Goal: Information Seeking & Learning: Learn about a topic

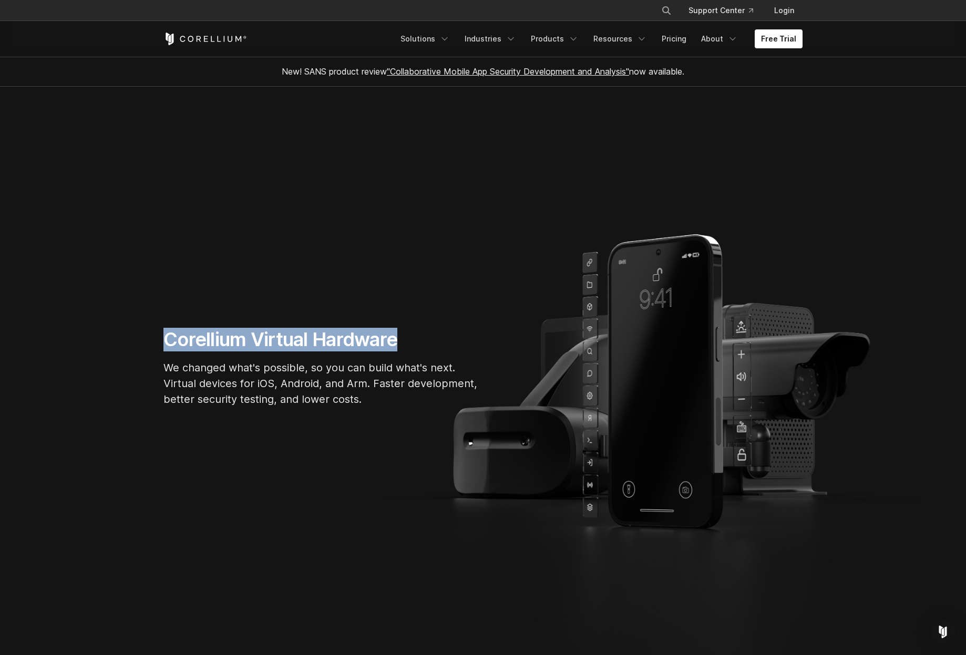
drag, startPoint x: 165, startPoint y: 335, endPoint x: 398, endPoint y: 339, distance: 233.3
click at [398, 339] on h1 "Corellium Virtual Hardware" at bounding box center [320, 340] width 315 height 24
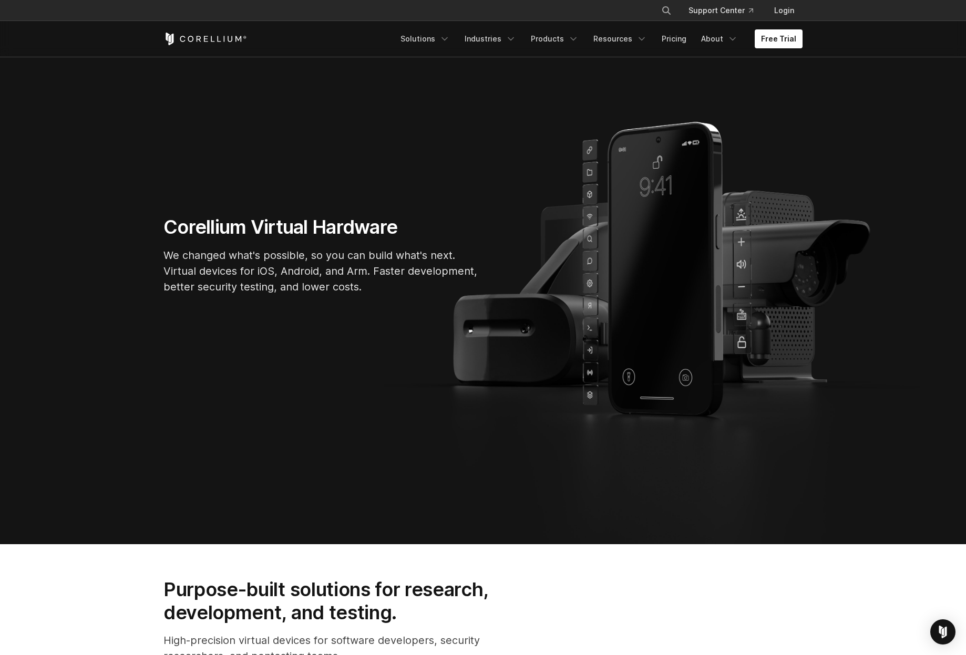
scroll to position [105, 0]
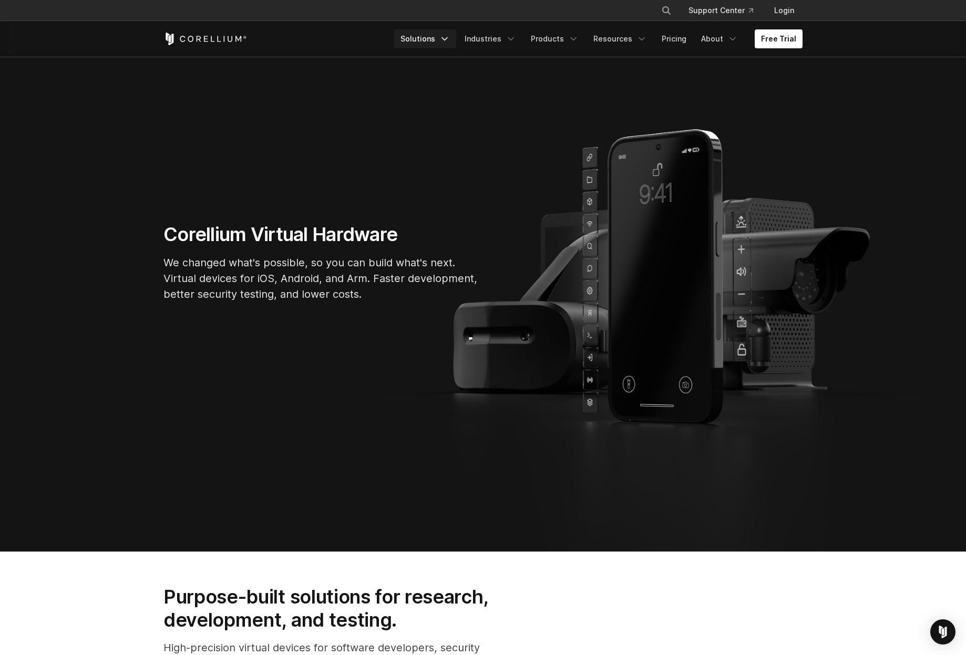
click at [447, 39] on polyline "Navigation Menu" at bounding box center [444, 39] width 5 height 3
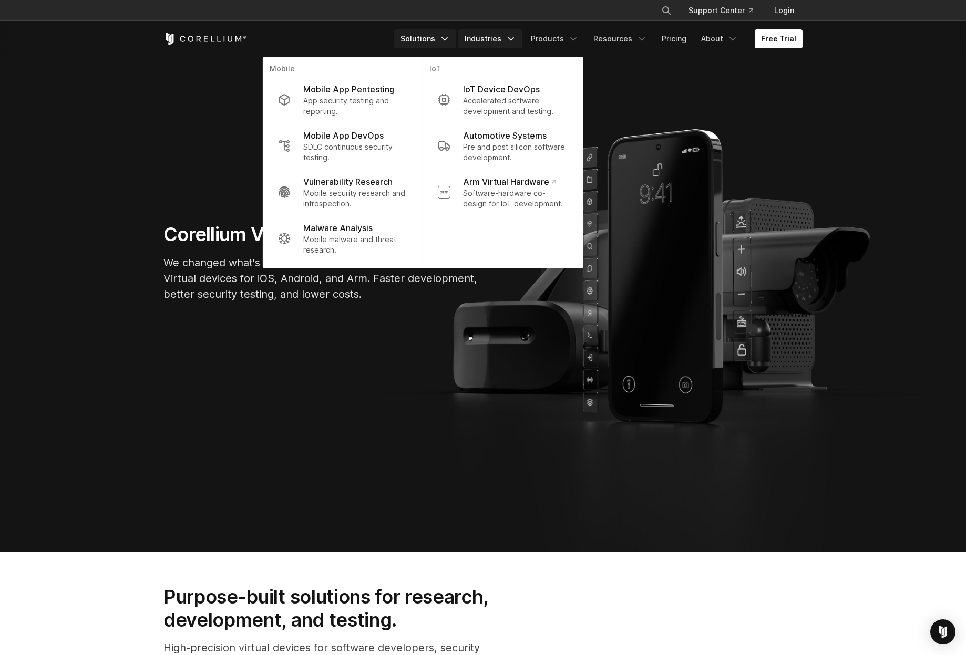
click at [512, 43] on icon "Navigation Menu" at bounding box center [510, 39] width 11 height 11
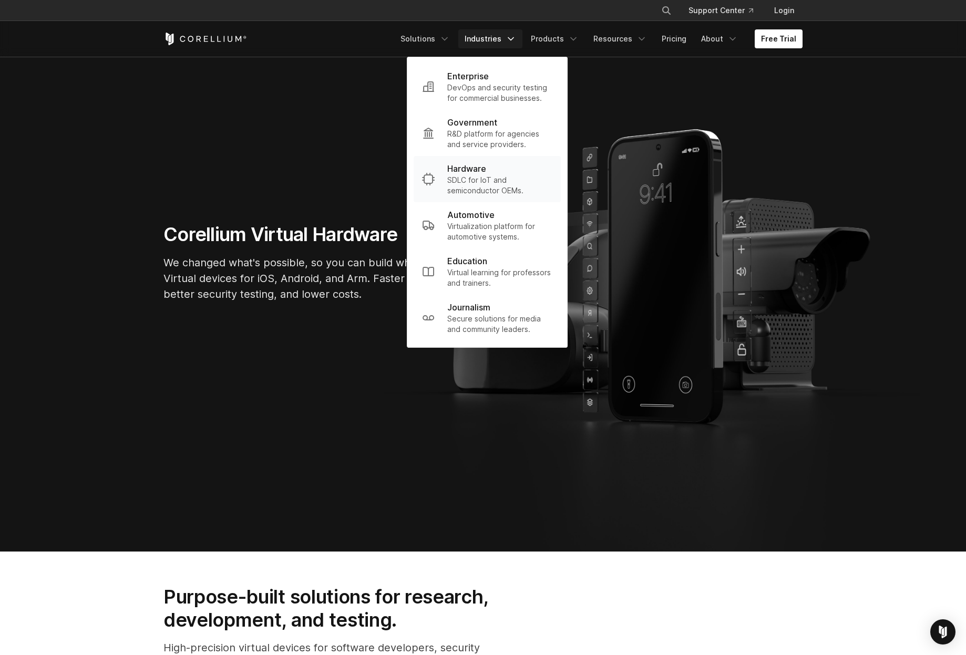
click at [521, 178] on p "SDLC for IoT and semiconductor OEMs." at bounding box center [499, 185] width 105 height 21
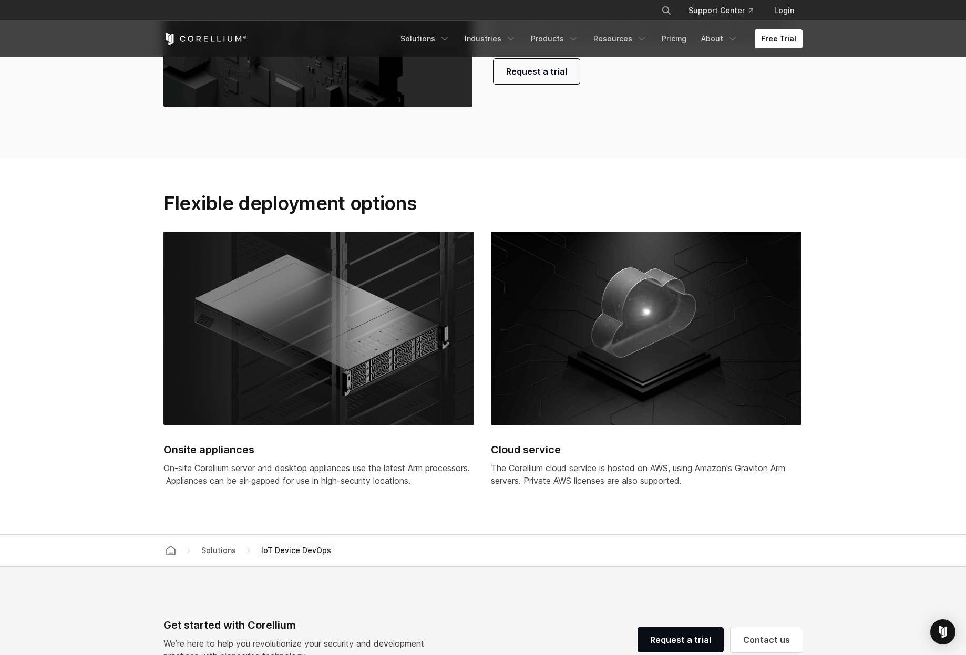
scroll to position [841, 0]
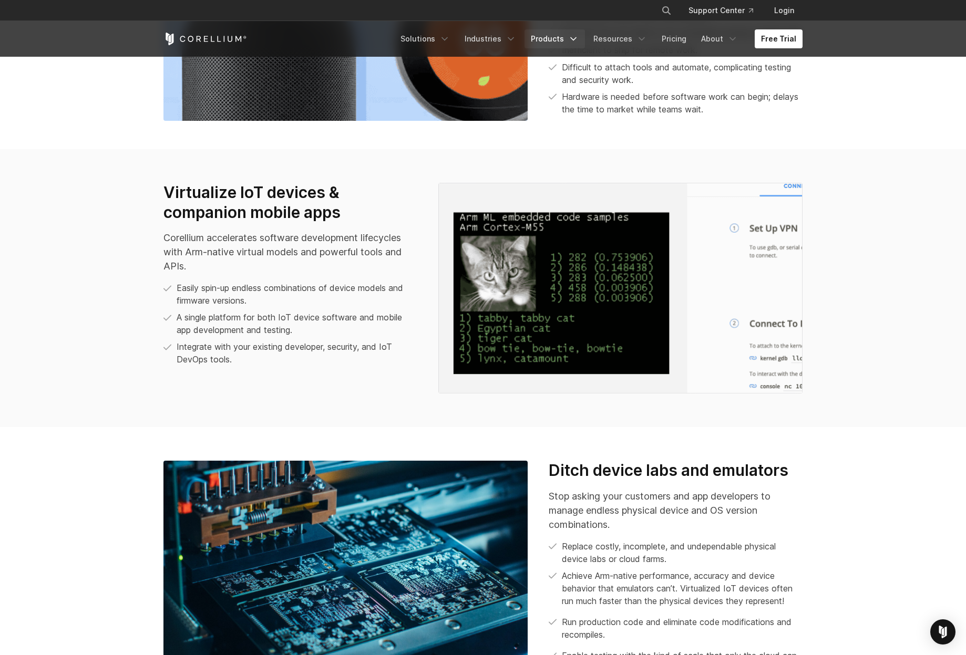
click at [577, 41] on icon "Navigation Menu" at bounding box center [573, 39] width 11 height 11
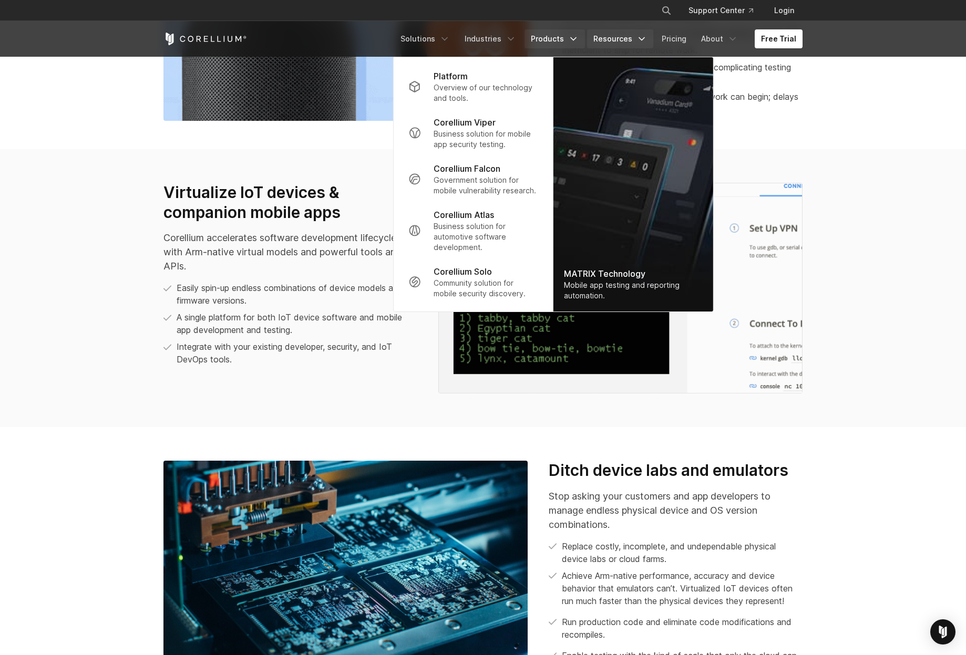
click at [637, 37] on link "Resources" at bounding box center [620, 38] width 66 height 19
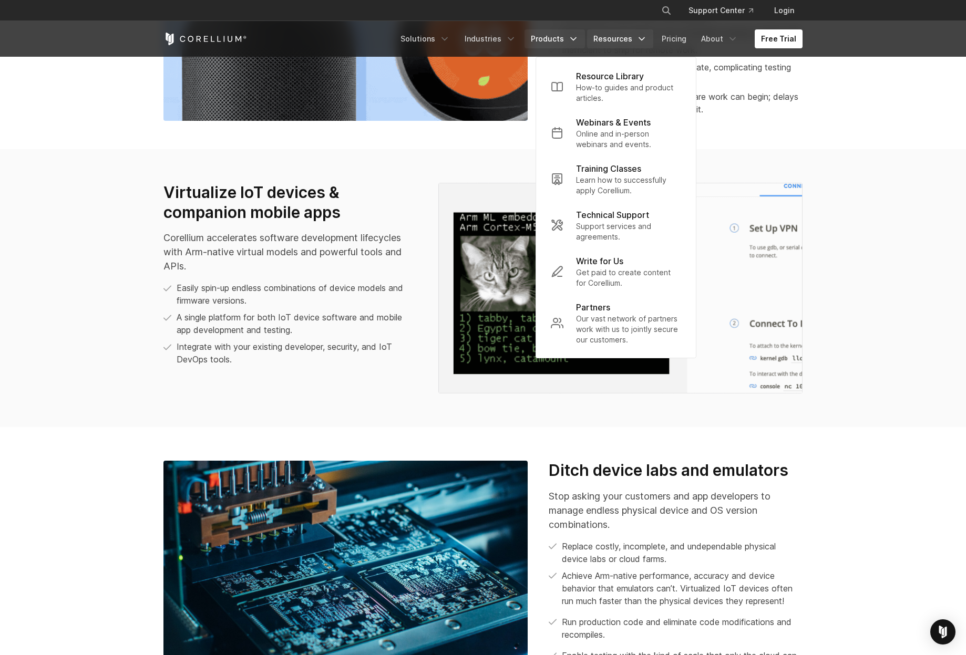
click at [570, 40] on link "Products" at bounding box center [554, 38] width 60 height 19
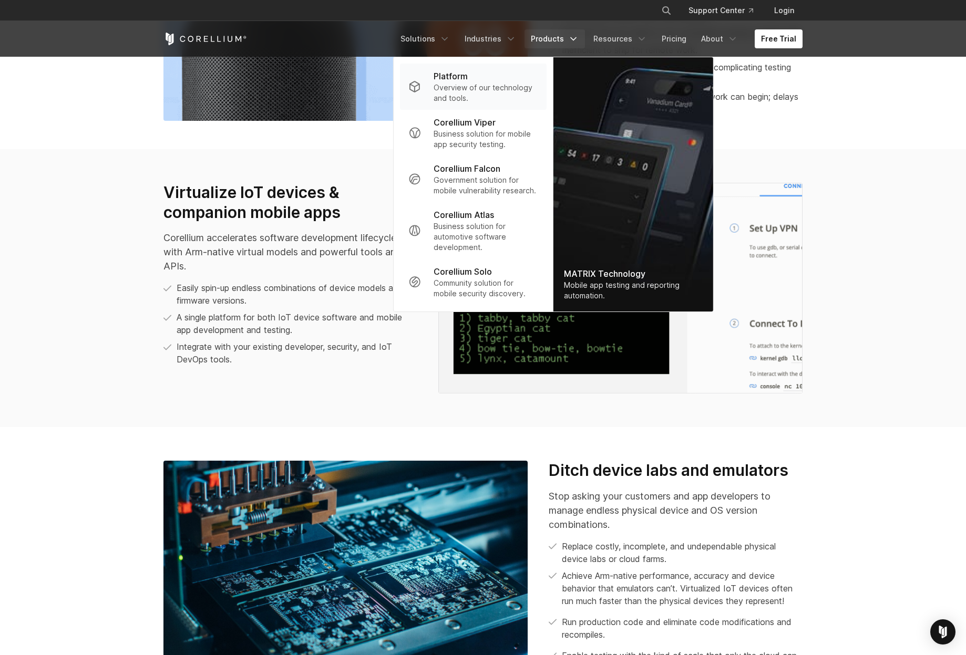
click at [484, 88] on p "Overview of our technology and tools." at bounding box center [485, 92] width 105 height 21
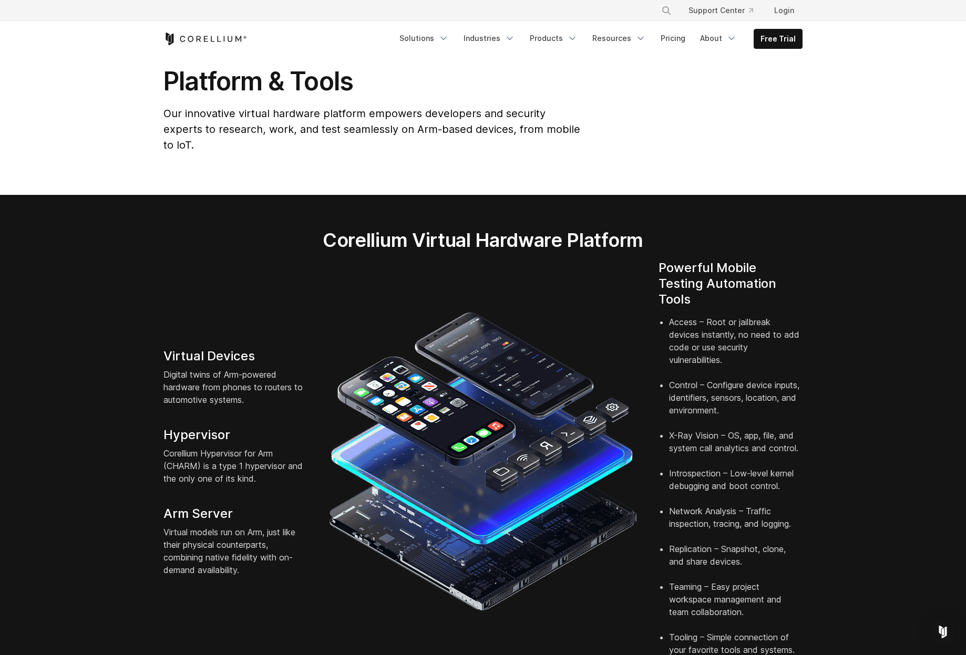
scroll to position [105, 0]
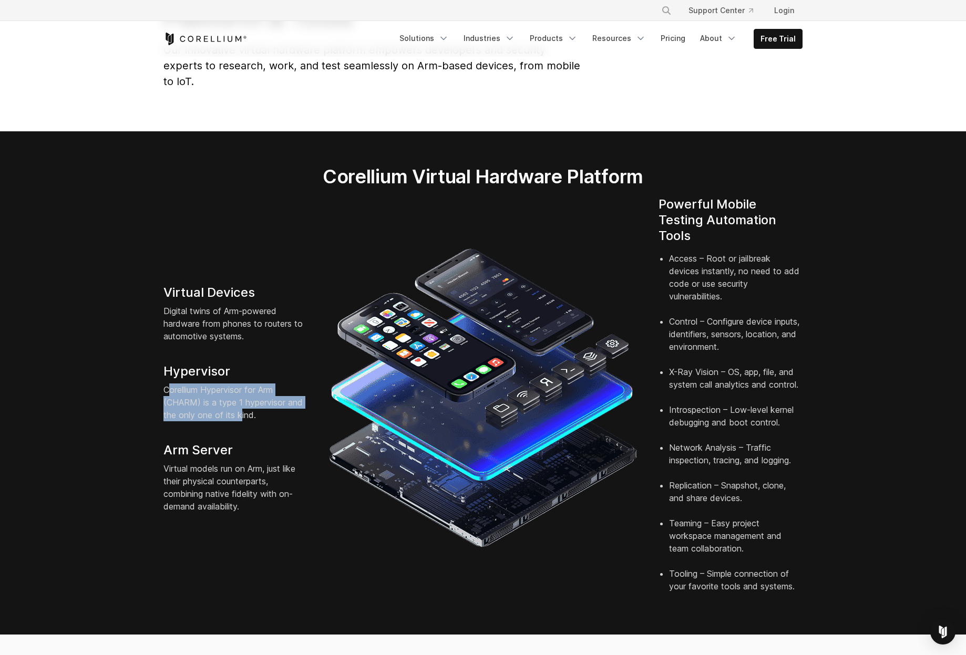
drag, startPoint x: 171, startPoint y: 376, endPoint x: 242, endPoint y: 400, distance: 74.4
click at [242, 400] on p "Corellium Hypervisor for Arm (CHARM) is a type 1 hypervisor and the only one of…" at bounding box center [235, 403] width 144 height 38
drag, startPoint x: 605, startPoint y: 158, endPoint x: 577, endPoint y: 162, distance: 28.6
click at [577, 165] on h2 "Corellium Virtual Hardware Platform" at bounding box center [482, 176] width 419 height 23
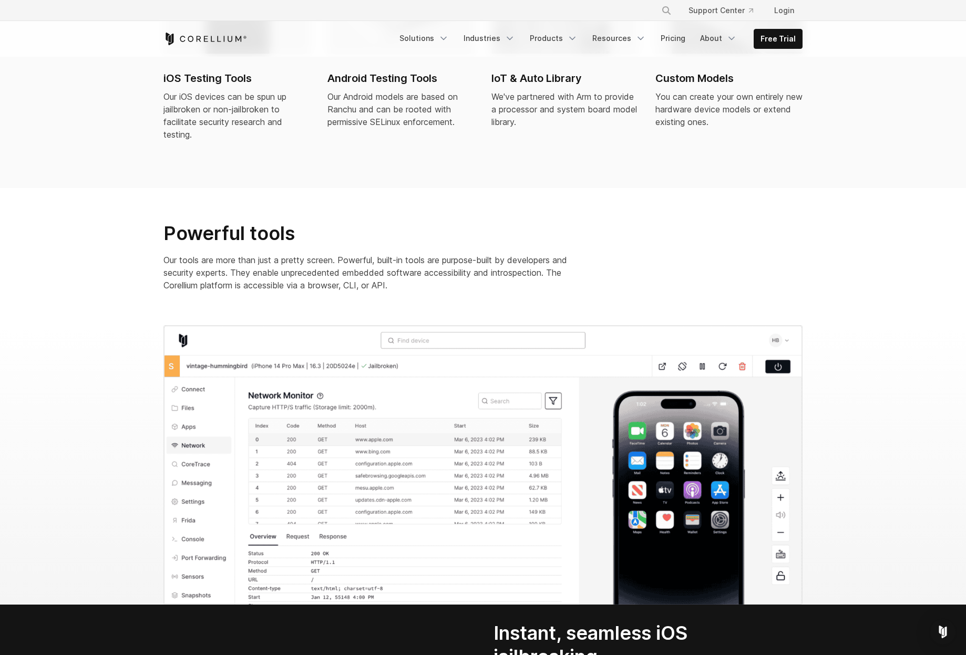
scroll to position [946, 0]
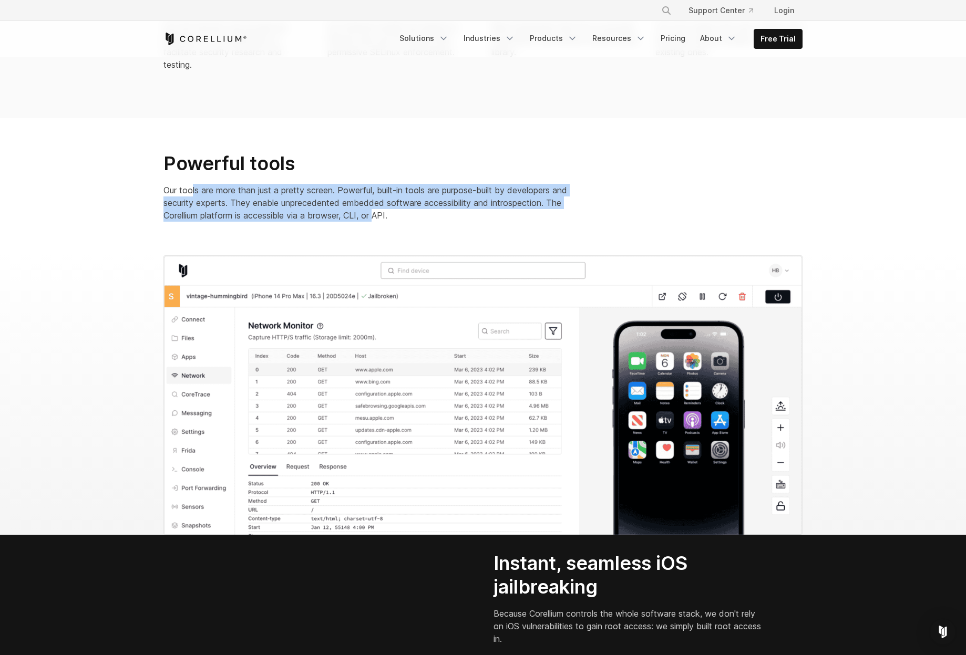
drag, startPoint x: 192, startPoint y: 174, endPoint x: 377, endPoint y: 205, distance: 187.6
click at [377, 205] on p "Our tools are more than just a pretty screen. Powerful, built-in tools are purp…" at bounding box center [373, 203] width 420 height 38
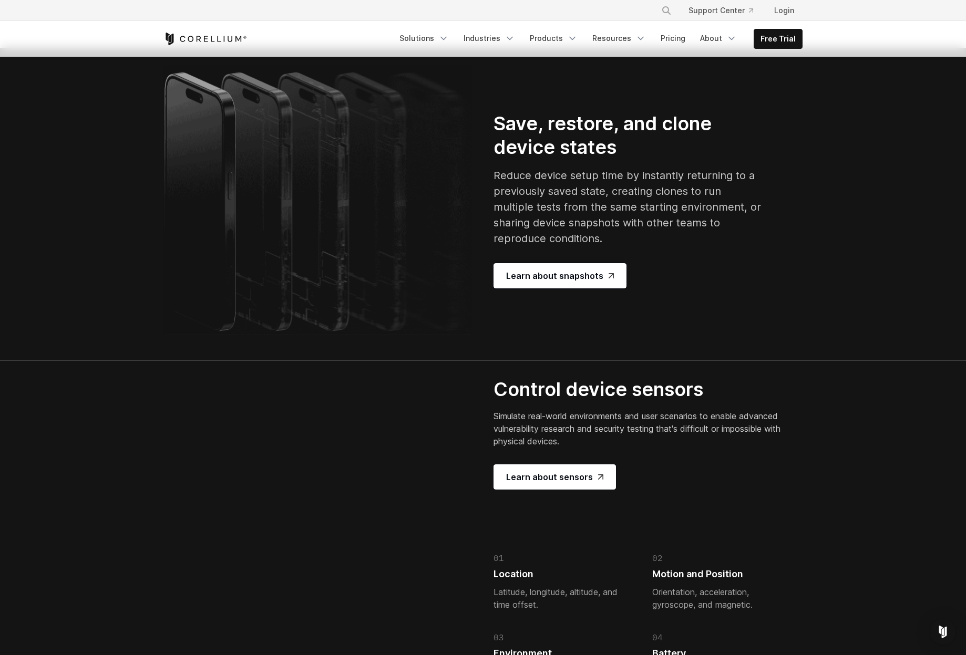
scroll to position [0, 0]
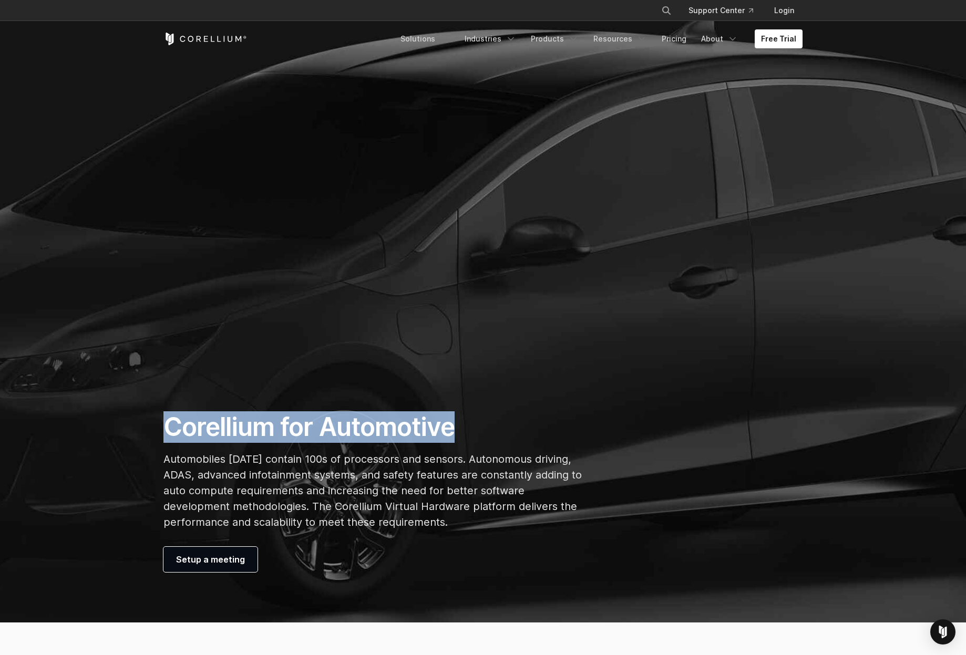
drag, startPoint x: 168, startPoint y: 430, endPoint x: 456, endPoint y: 421, distance: 288.1
click at [456, 421] on h1 "Corellium for Automotive" at bounding box center [372, 427] width 419 height 32
copy h1 "Corellium for Automotive"
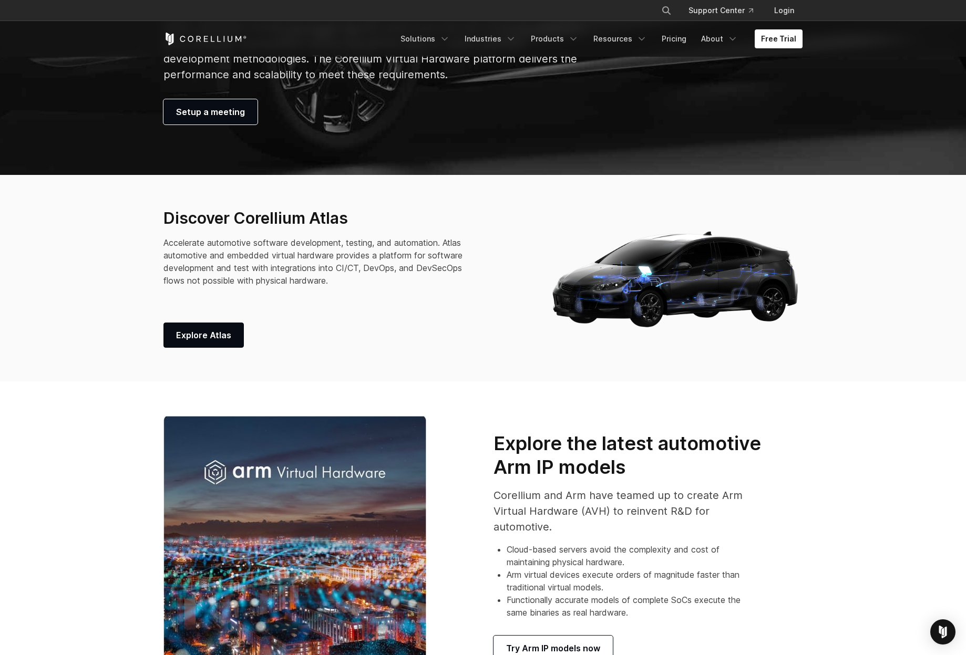
scroll to position [525, 0]
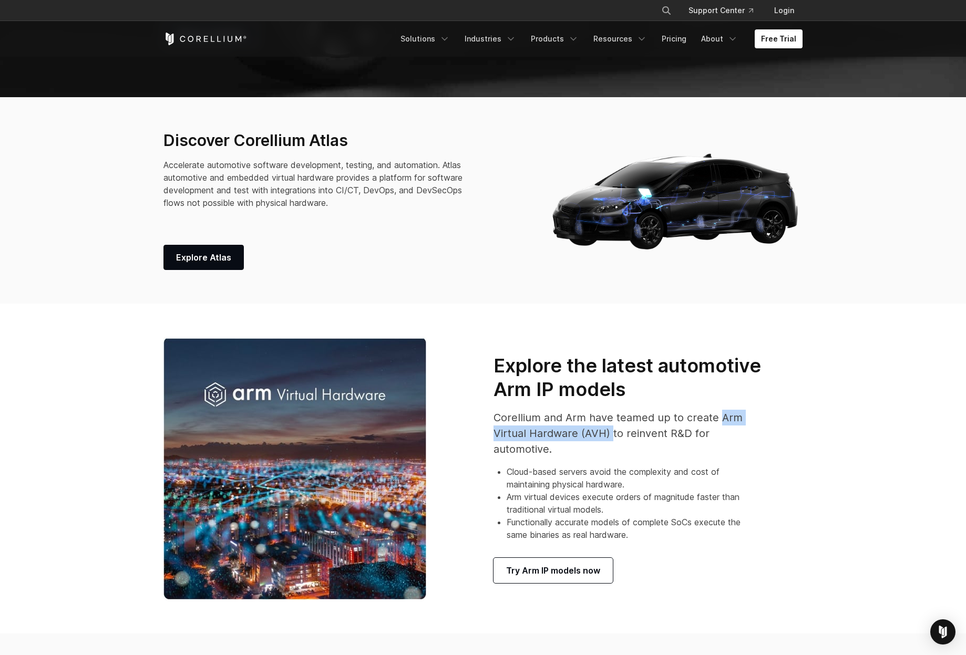
drag, startPoint x: 719, startPoint y: 417, endPoint x: 611, endPoint y: 431, distance: 109.1
click at [611, 431] on span "Corellium and Arm have teamed up to create Arm Virtual Hardware (AVH) to reinve…" at bounding box center [617, 433] width 249 height 44
copy span "Arm Virtual Hardware (AVH)"
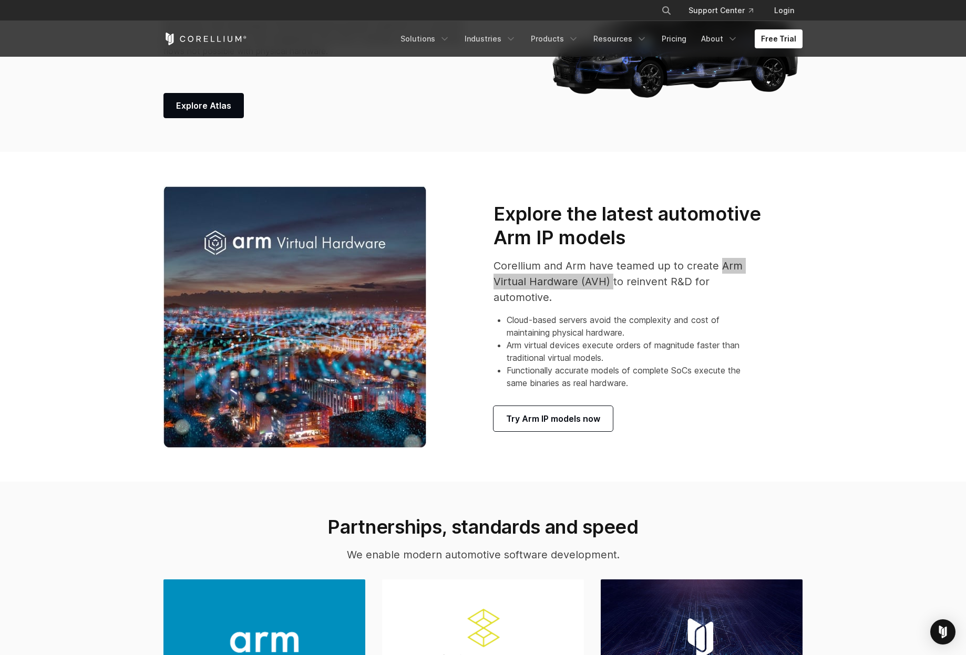
scroll to position [683, 0]
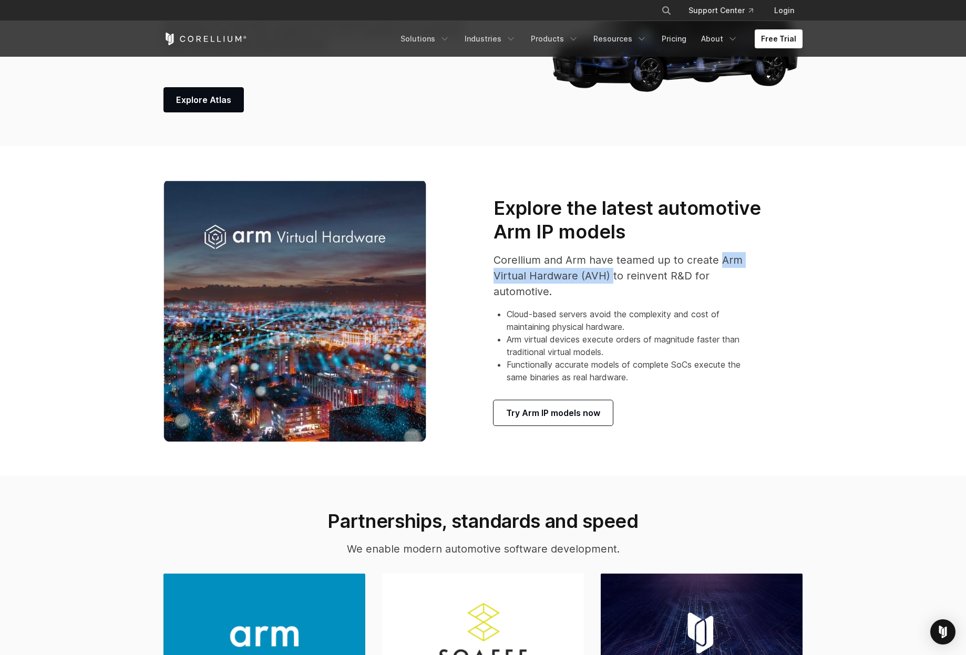
drag, startPoint x: 624, startPoint y: 331, endPoint x: 637, endPoint y: 330, distance: 12.6
click at [624, 331] on li "Cloud-based servers avoid the complexity and cost of maintaining physical hardw…" at bounding box center [635, 320] width 256 height 25
drag, startPoint x: 695, startPoint y: 339, endPoint x: 687, endPoint y: 335, distance: 9.4
click at [687, 335] on li "Arm virtual devices execute orders of magnitude faster than traditional virtual…" at bounding box center [635, 345] width 256 height 25
drag, startPoint x: 565, startPoint y: 365, endPoint x: 561, endPoint y: 362, distance: 5.4
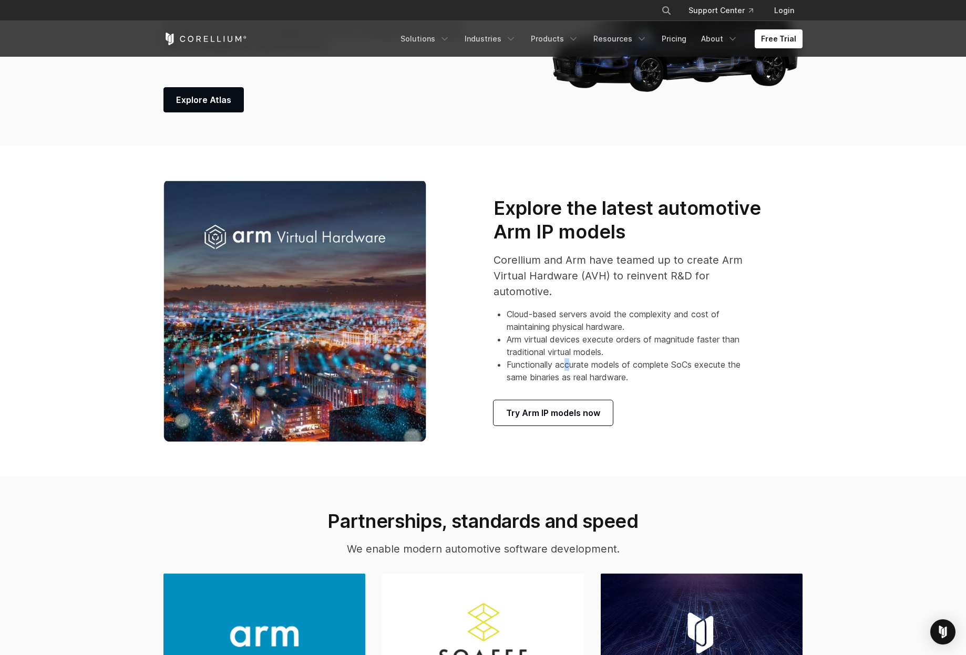
click at [562, 362] on li "Functionally accurate models of complete SoCs execute the same binaries as real…" at bounding box center [635, 370] width 256 height 25
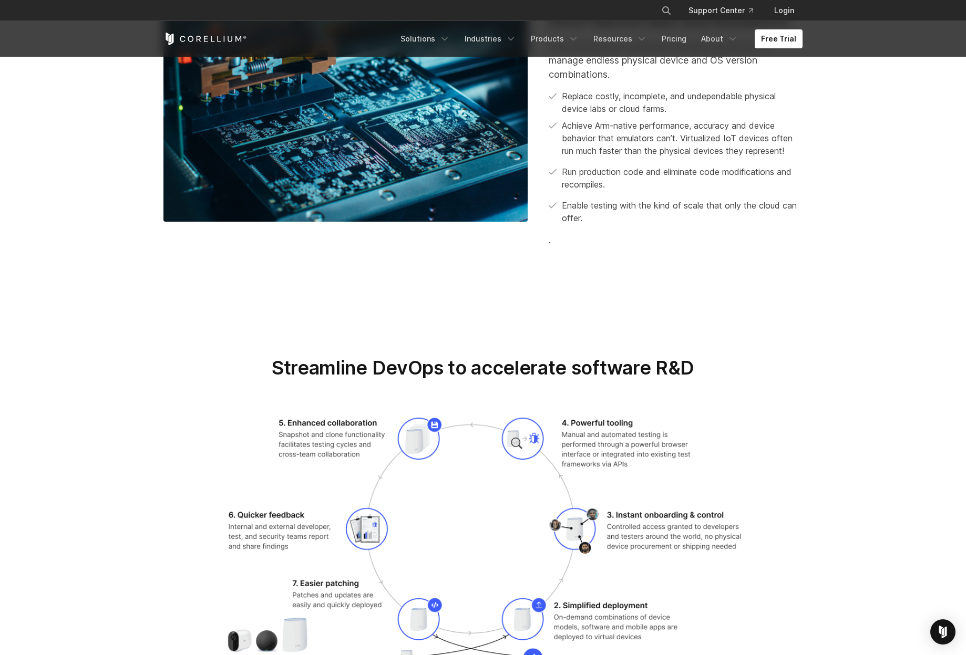
scroll to position [1629, 0]
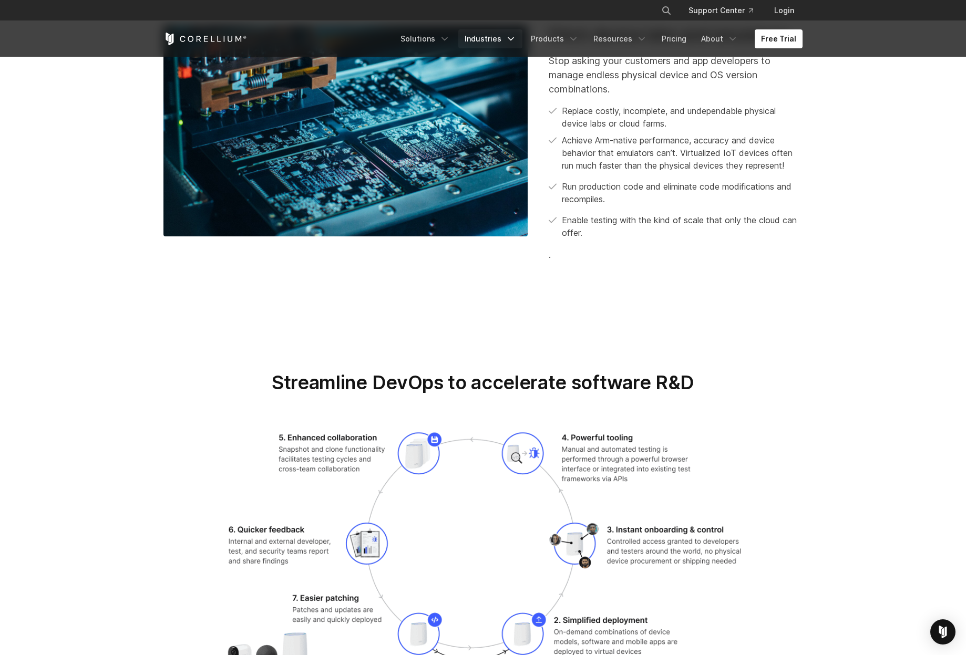
click at [516, 36] on icon "Navigation Menu" at bounding box center [510, 39] width 11 height 11
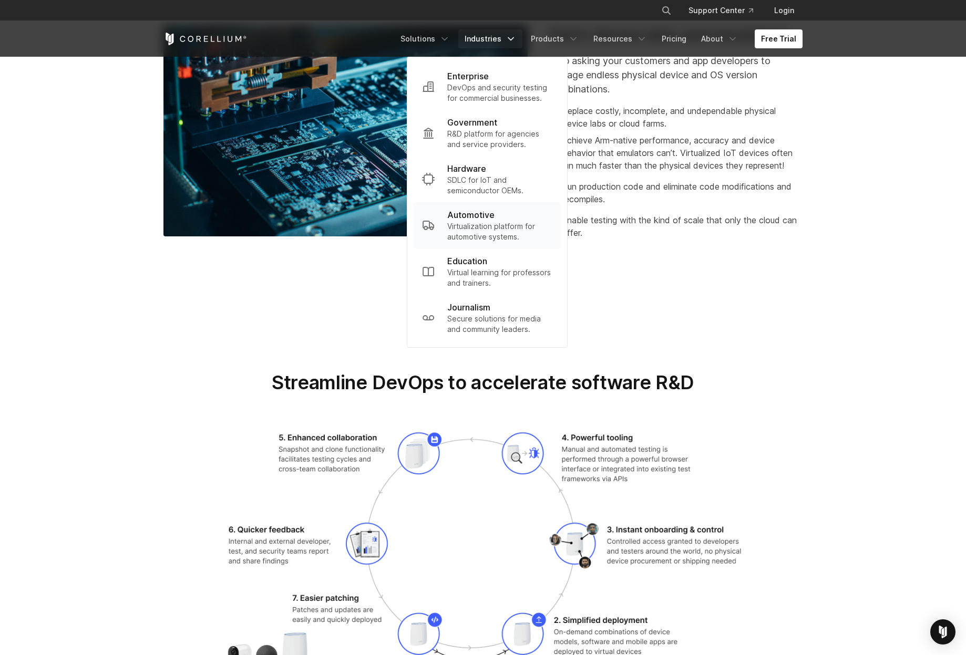
click at [494, 224] on p "Virtualization platform for automotive systems." at bounding box center [499, 231] width 105 height 21
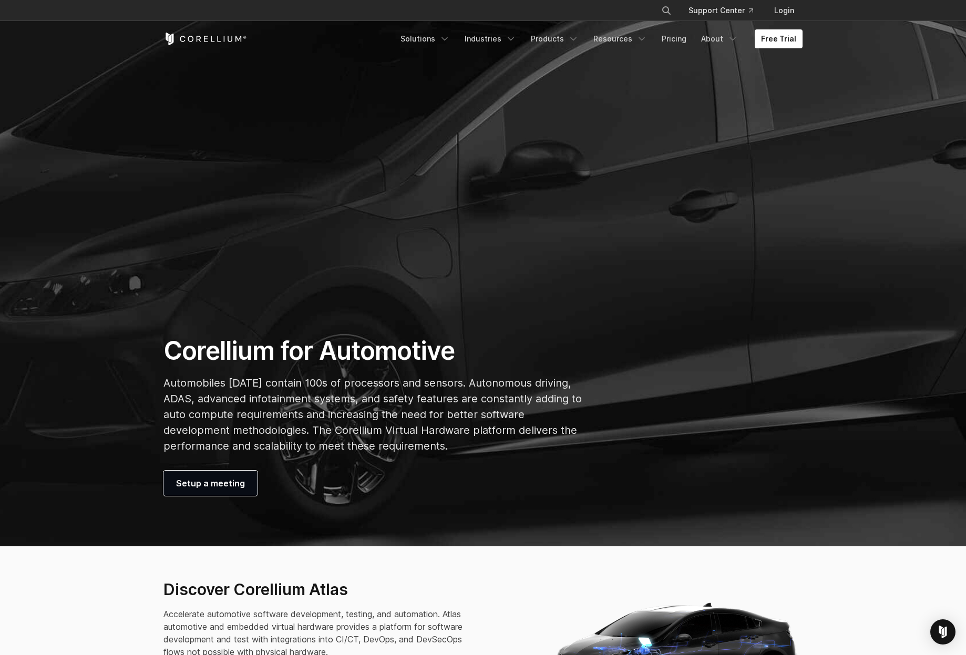
scroll to position [158, 0]
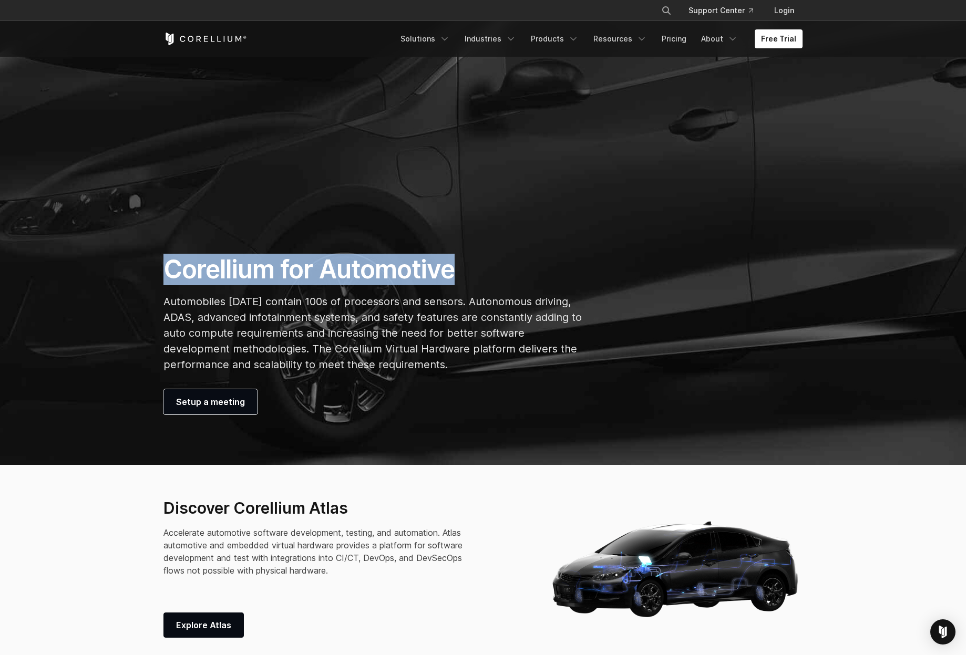
drag, startPoint x: 177, startPoint y: 264, endPoint x: 478, endPoint y: 267, distance: 301.1
click at [478, 267] on h1 "Corellium for Automotive" at bounding box center [372, 270] width 419 height 32
drag, startPoint x: 478, startPoint y: 267, endPoint x: 444, endPoint y: 270, distance: 34.3
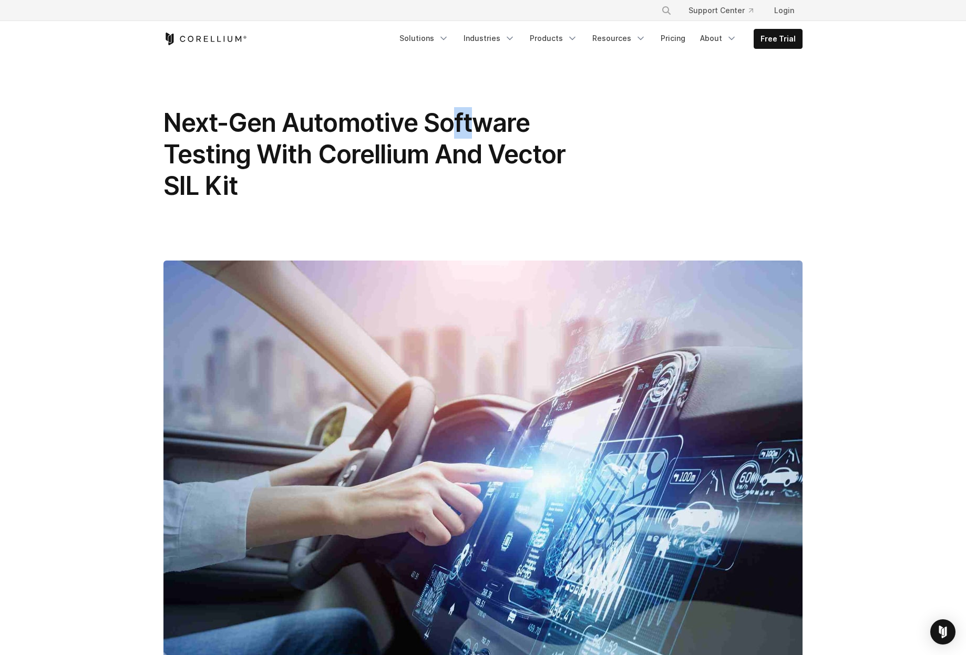
drag, startPoint x: 457, startPoint y: 131, endPoint x: 478, endPoint y: 137, distance: 21.7
click at [478, 137] on span "Next-Gen Automotive Software Testing With Corellium And Vector SIL Kit" at bounding box center [364, 154] width 402 height 94
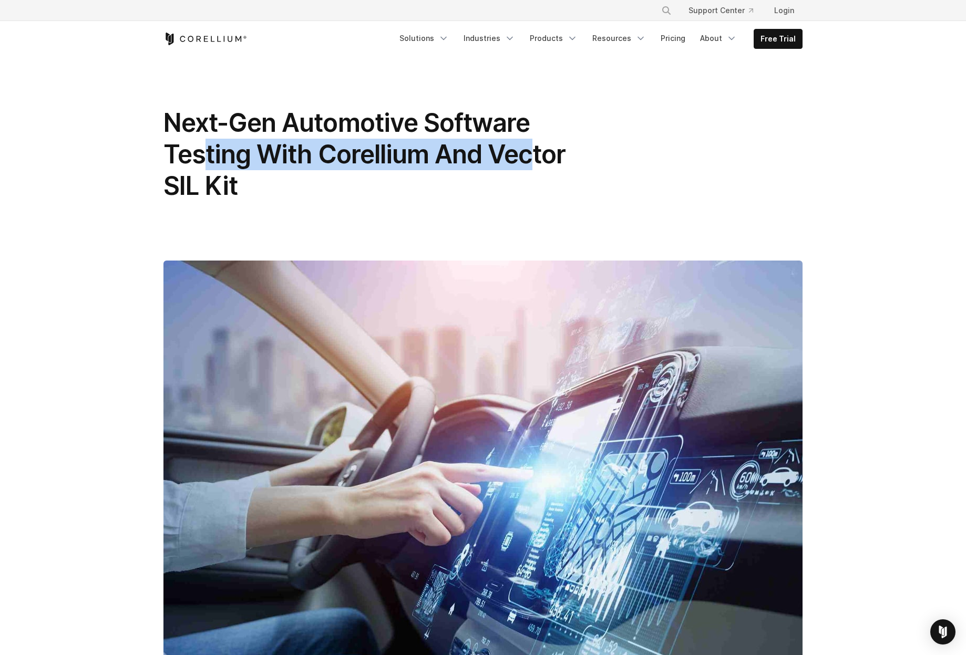
drag, startPoint x: 478, startPoint y: 137, endPoint x: 188, endPoint y: 150, distance: 289.8
click at [190, 150] on span "Next-Gen Automotive Software Testing With Corellium And Vector SIL Kit" at bounding box center [364, 154] width 402 height 94
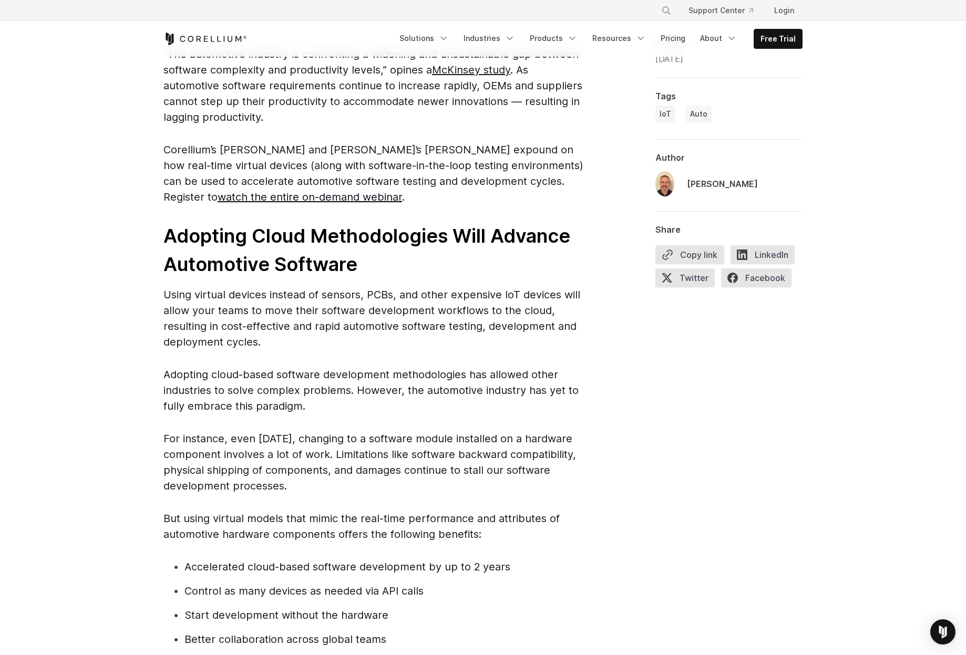
scroll to position [946, 0]
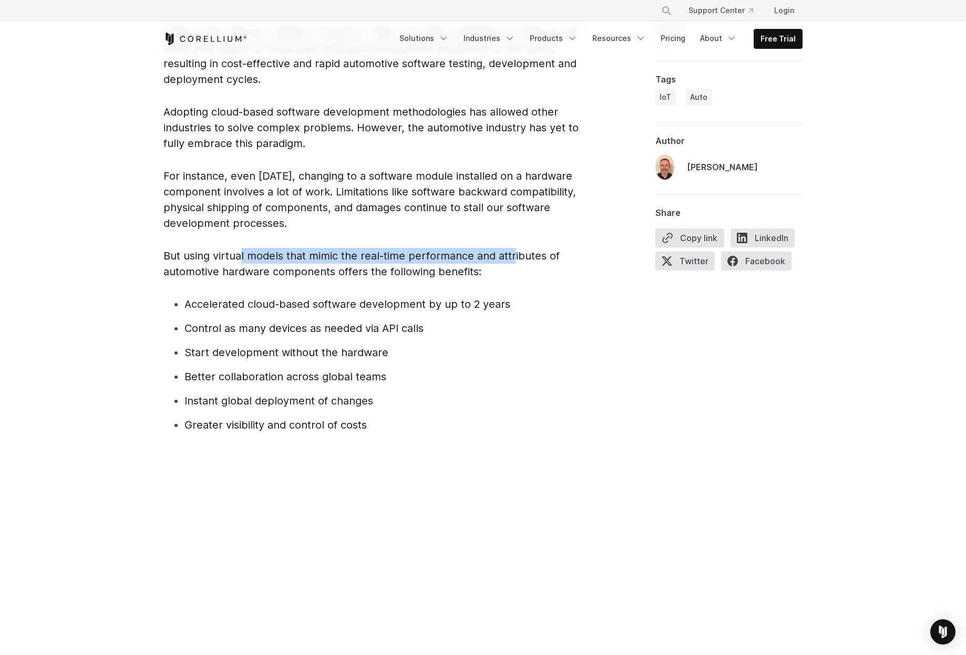
drag, startPoint x: 512, startPoint y: 257, endPoint x: 240, endPoint y: 254, distance: 272.7
click at [240, 254] on span "But using virtual models that mimic the real-time performance and attributes of…" at bounding box center [361, 264] width 396 height 28
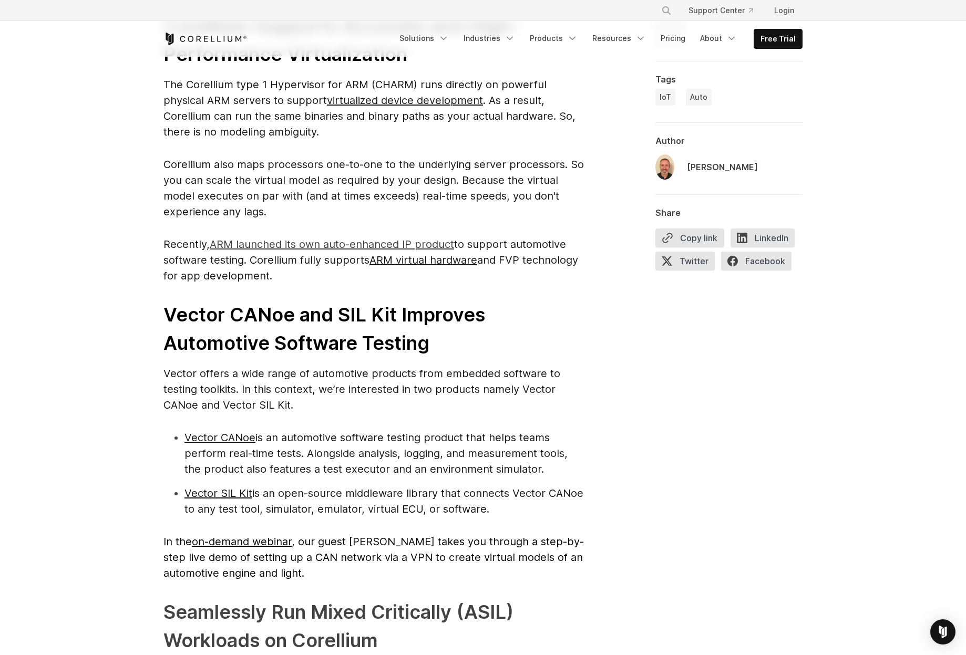
scroll to position [1681, 0]
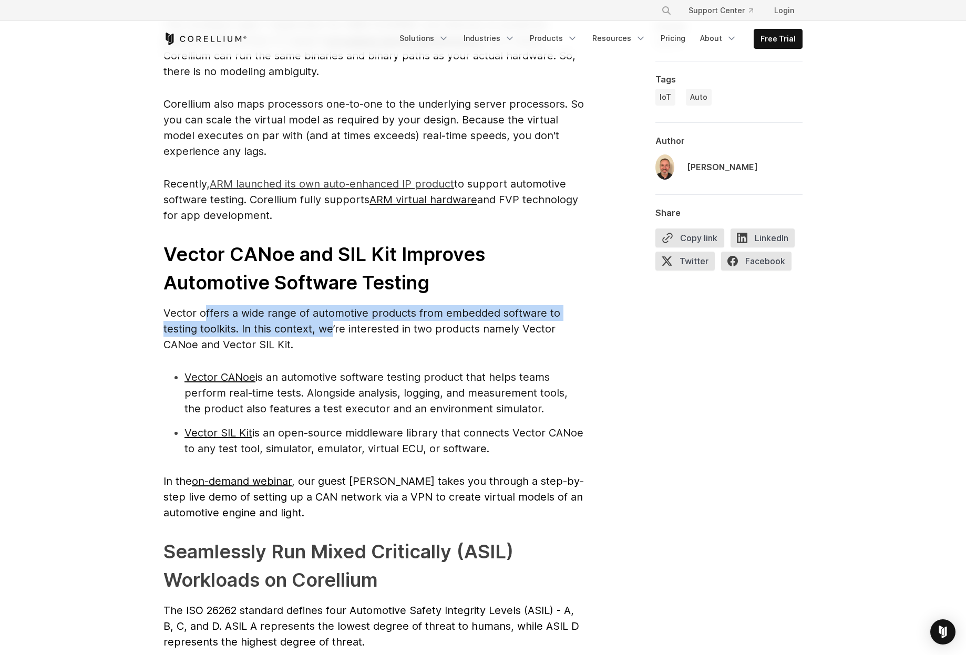
drag, startPoint x: 204, startPoint y: 306, endPoint x: 333, endPoint y: 328, distance: 130.1
click at [333, 328] on p "Vector offers a wide range of automotive products from embedded software to tes…" at bounding box center [373, 328] width 420 height 47
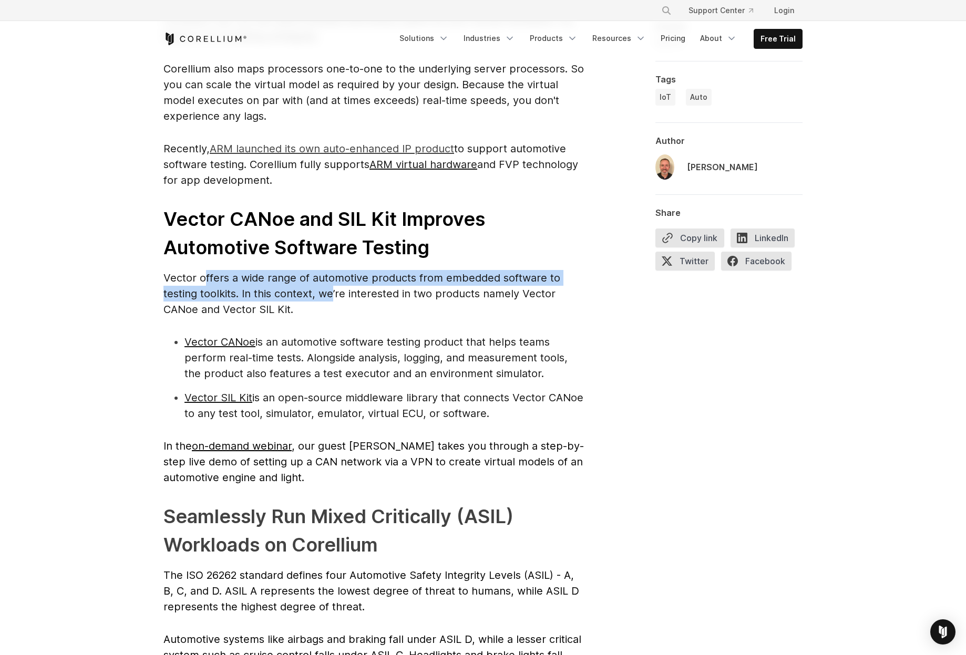
scroll to position [1787, 0]
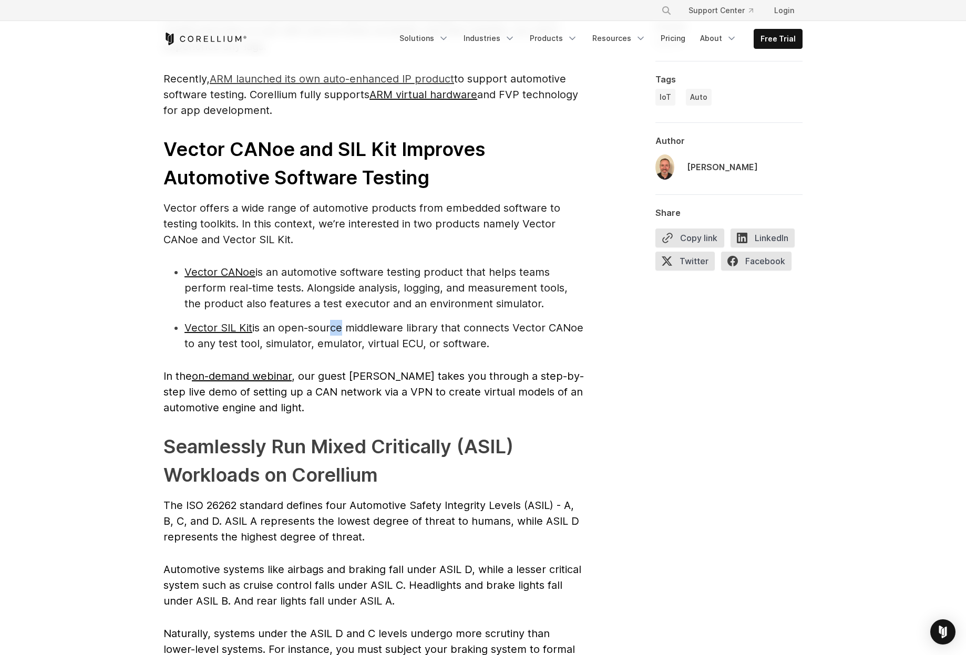
drag, startPoint x: 329, startPoint y: 318, endPoint x: 337, endPoint y: 329, distance: 13.3
click at [337, 329] on ul "Vector CANoe is an automotive software testing product that helps teams perform…" at bounding box center [373, 307] width 420 height 87
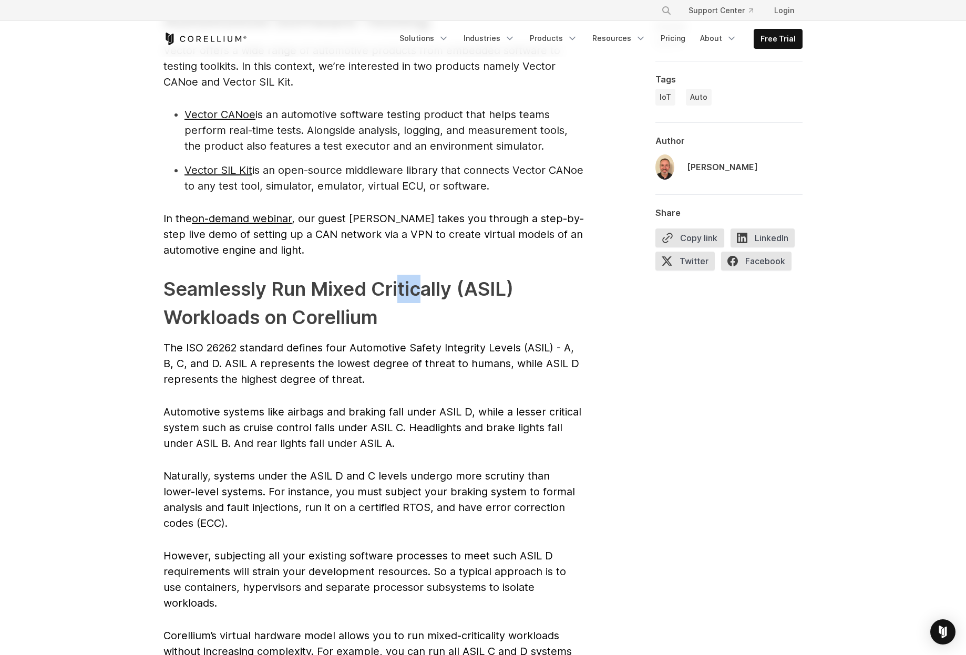
drag, startPoint x: 422, startPoint y: 290, endPoint x: 402, endPoint y: 286, distance: 20.7
click at [402, 286] on h2 "Seamlessly Run Mixed Critically (ASIL) Workloads on Corellium" at bounding box center [373, 303] width 420 height 57
drag, startPoint x: 402, startPoint y: 286, endPoint x: 376, endPoint y: 335, distance: 55.2
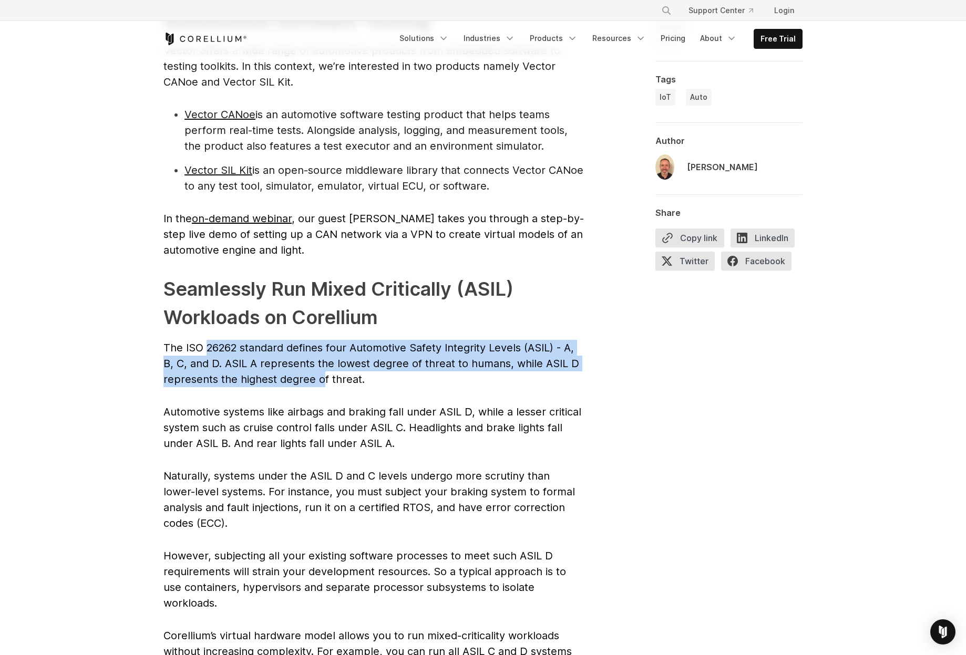
drag, startPoint x: 212, startPoint y: 348, endPoint x: 324, endPoint y: 382, distance: 116.9
click at [324, 382] on span "The ISO 26262 standard defines four Automotive Safety Integrity Levels (ASIL) -…" at bounding box center [371, 364] width 416 height 44
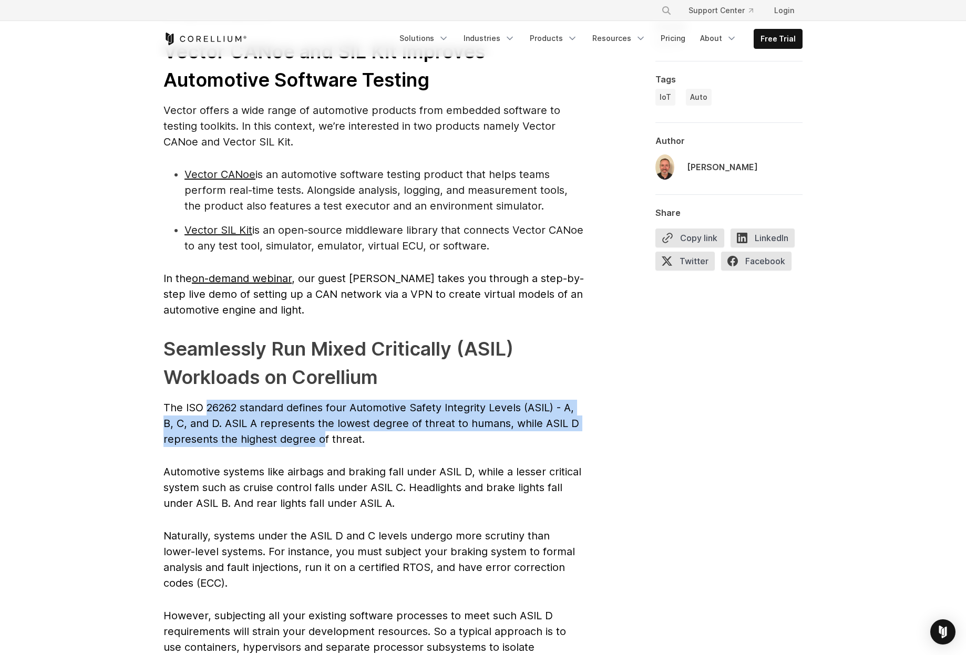
scroll to position [1787, 0]
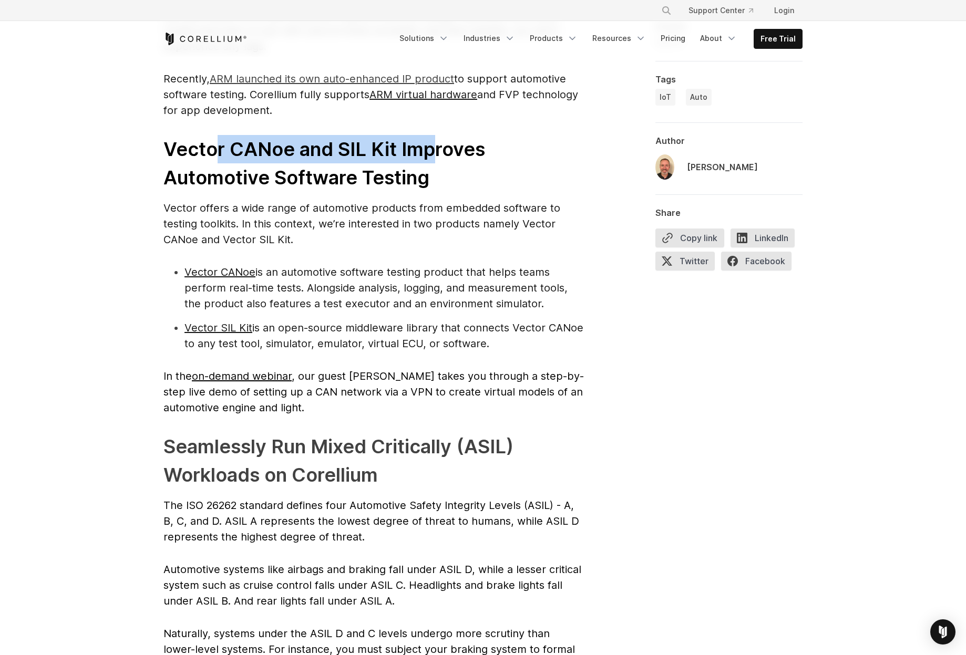
drag, startPoint x: 422, startPoint y: 147, endPoint x: 221, endPoint y: 151, distance: 201.8
click at [220, 150] on span "Vector CANoe and SIL Kit Improves Automotive Software Testing" at bounding box center [324, 163] width 322 height 51
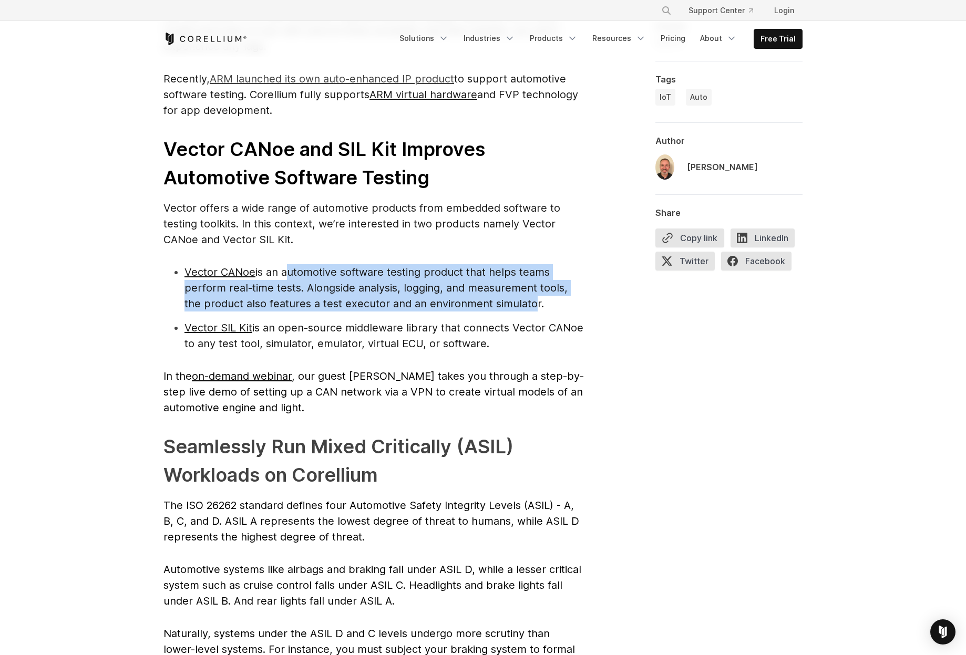
drag, startPoint x: 370, startPoint y: 271, endPoint x: 527, endPoint y: 298, distance: 158.9
click at [527, 298] on span "Vector CANoe is an automotive software testing product that helps teams perform…" at bounding box center [375, 288] width 383 height 44
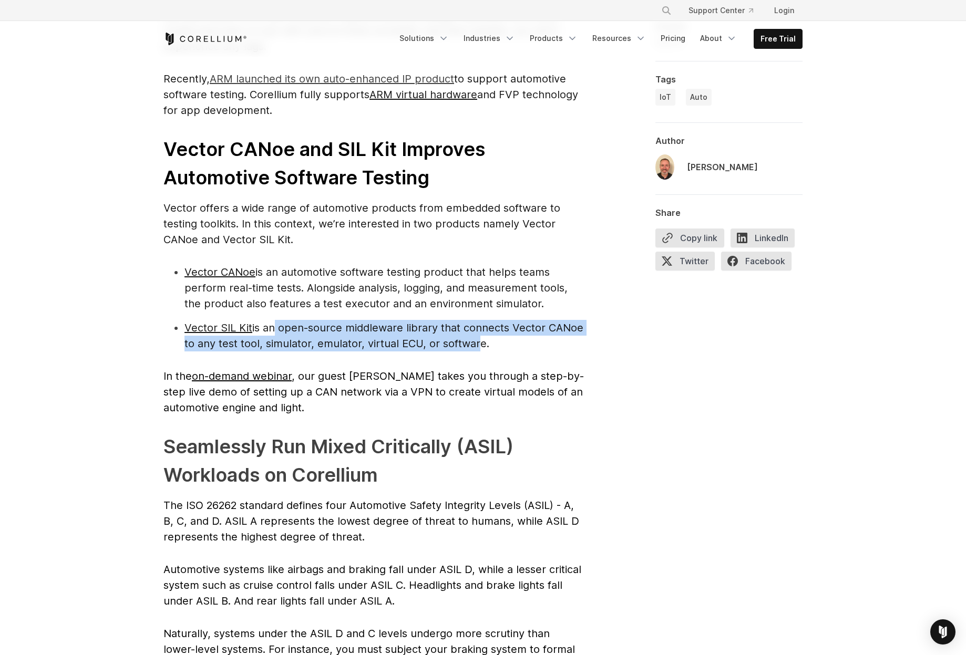
drag, startPoint x: 285, startPoint y: 326, endPoint x: 473, endPoint y: 339, distance: 188.1
click at [473, 339] on span "Vector SIL Kit is an open-source middleware library that connects Vector CANoe …" at bounding box center [383, 336] width 399 height 28
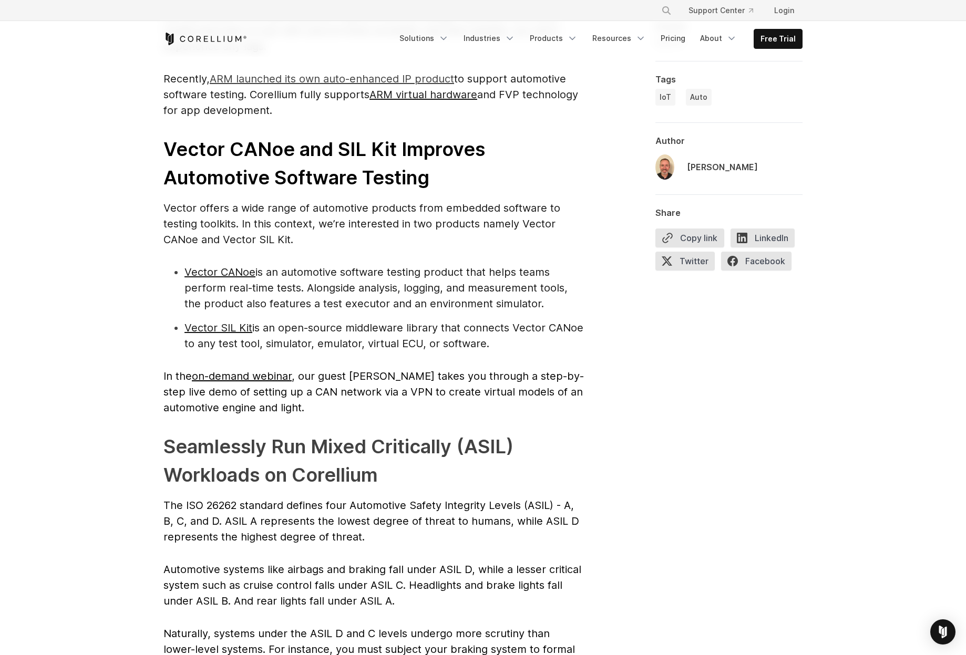
drag, startPoint x: 473, startPoint y: 339, endPoint x: 375, endPoint y: 374, distance: 103.5
click at [376, 374] on span ", our guest Markus takes you through a step-by-step live demo of setting up a C…" at bounding box center [373, 392] width 420 height 44
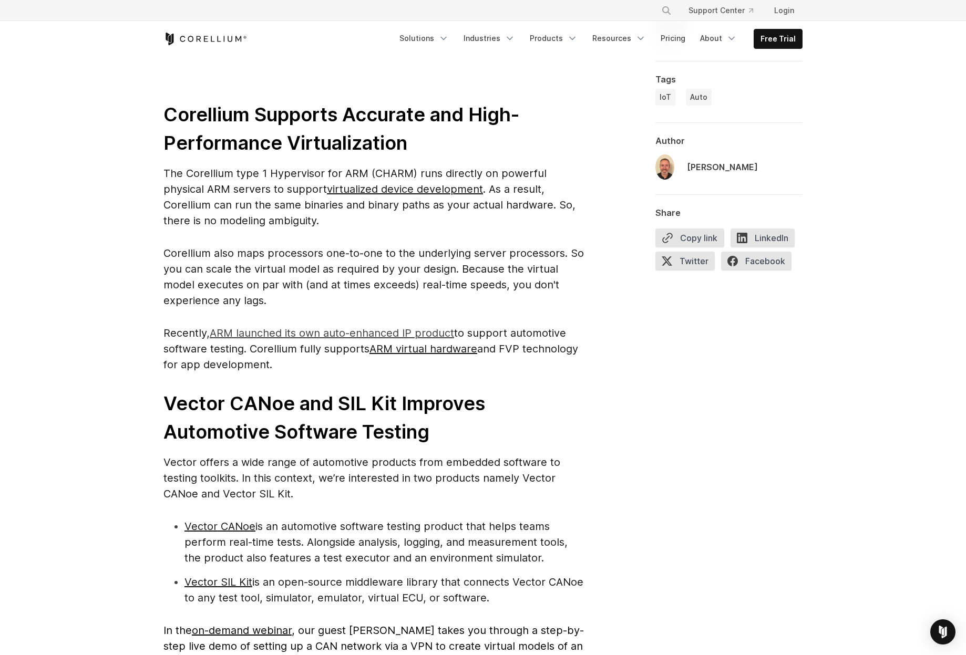
scroll to position [1524, 0]
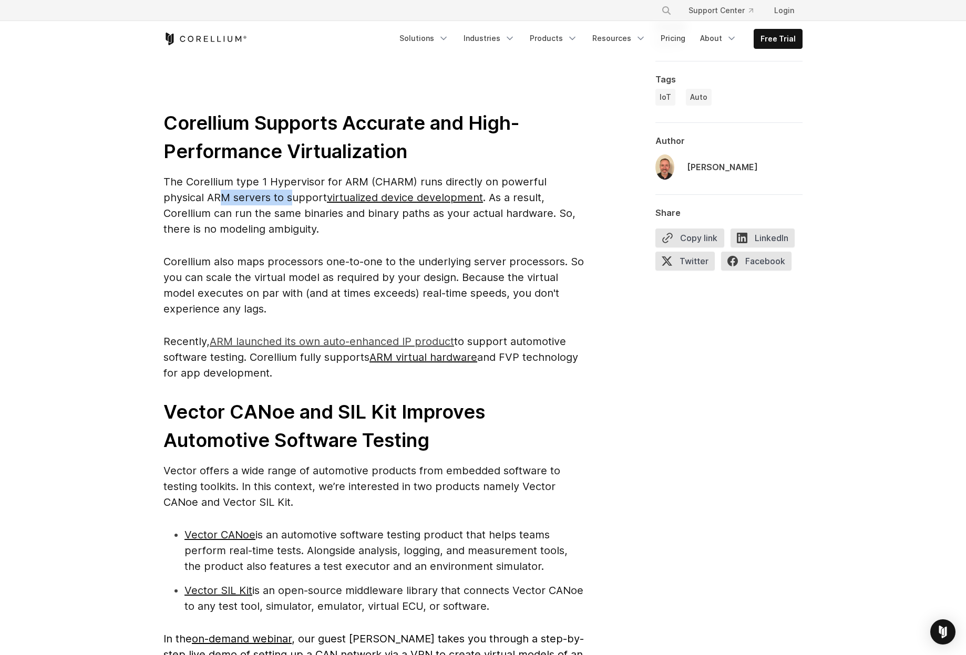
drag, startPoint x: 219, startPoint y: 200, endPoint x: 292, endPoint y: 199, distance: 73.0
click at [292, 199] on span "The Corellium type 1 Hypervisor for ARM (CHARM) runs directly on powerful physi…" at bounding box center [369, 206] width 412 height 60
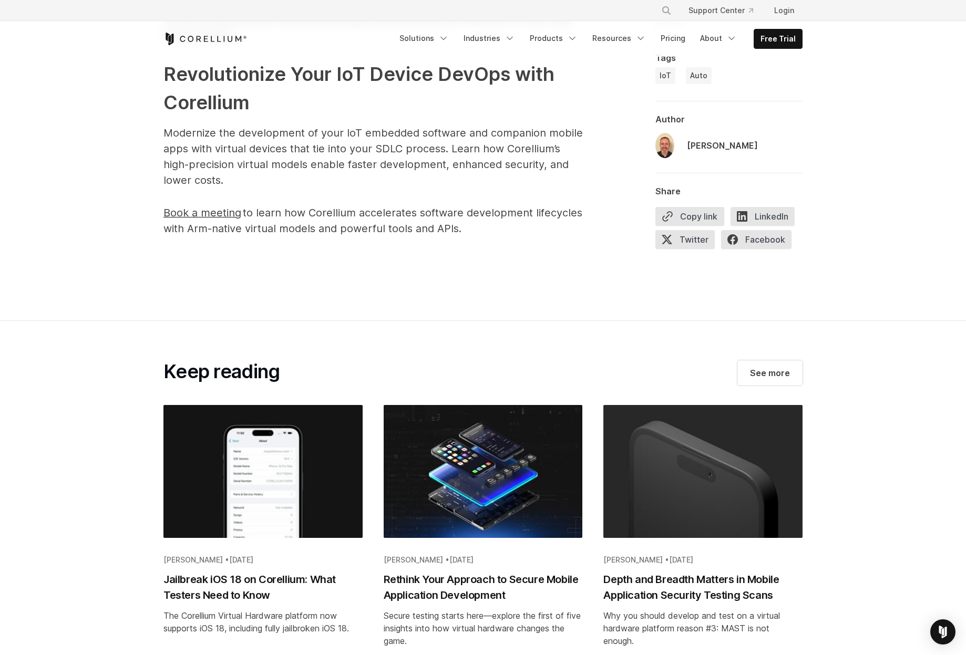
scroll to position [2732, 0]
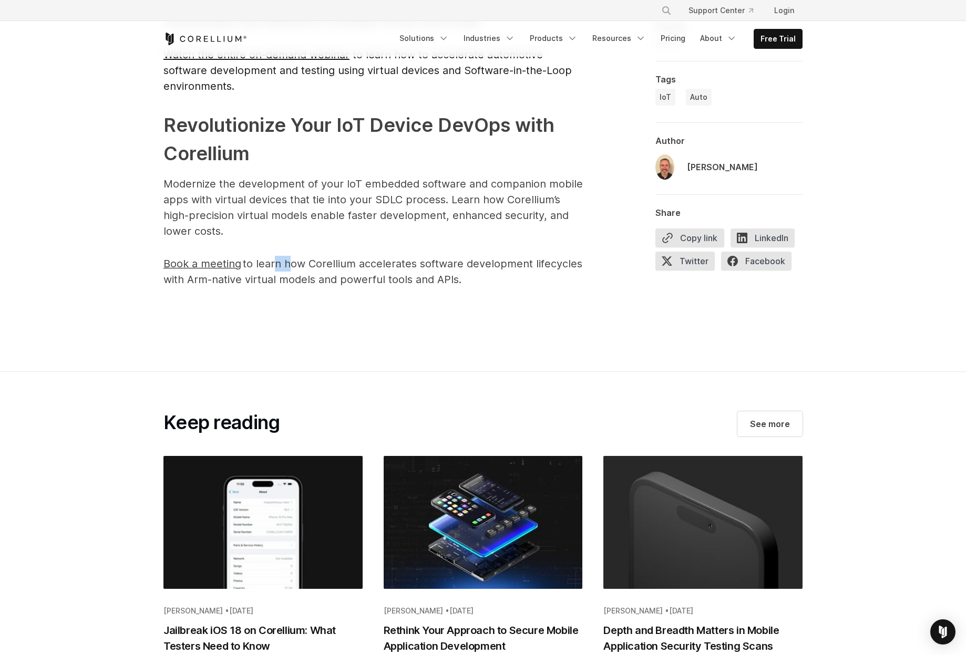
click at [286, 257] on span "to learn how Corellium accelerates software development lifecycles with Arm-nat…" at bounding box center [372, 271] width 419 height 28
drag, startPoint x: 492, startPoint y: 166, endPoint x: 264, endPoint y: 151, distance: 228.5
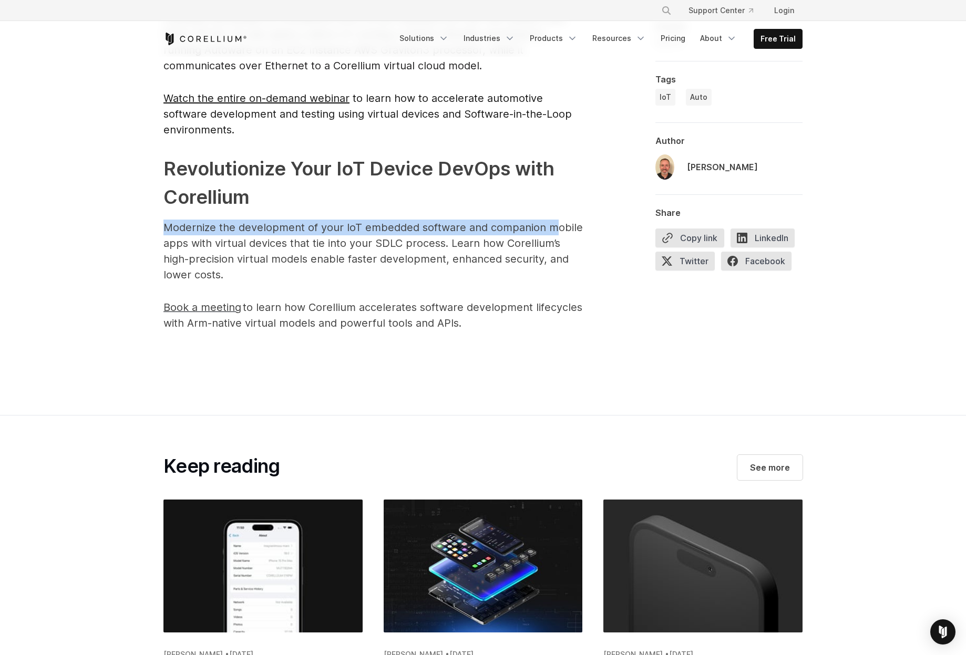
scroll to position [2522, 0]
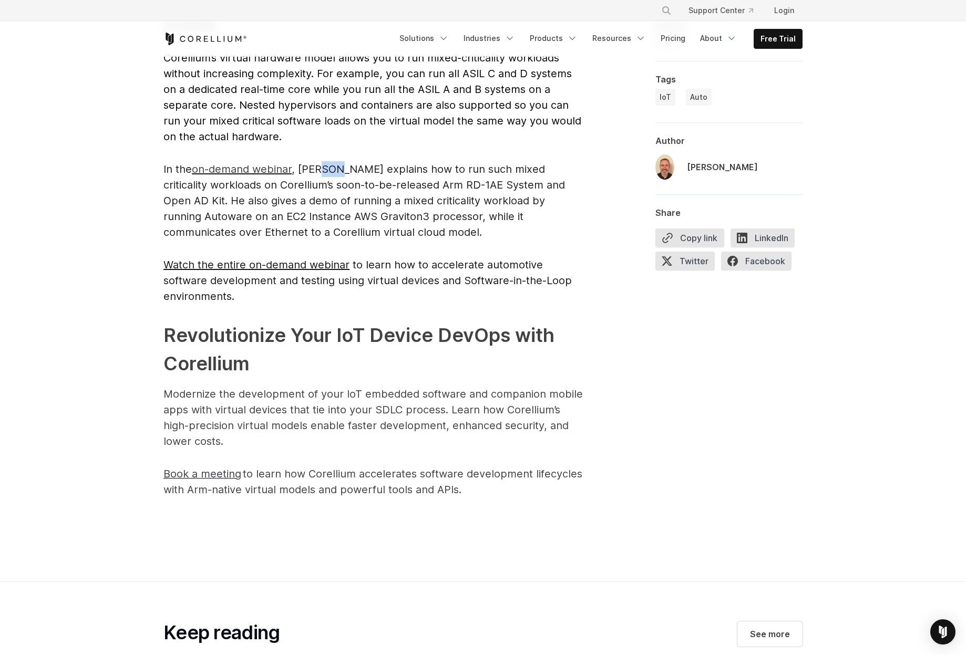
drag, startPoint x: 315, startPoint y: 156, endPoint x: 332, endPoint y: 156, distance: 17.3
click at [330, 163] on span ", Bill explains how to run such mixed criticality workloads on Corellium’s soon…" at bounding box center [363, 201] width 401 height 76
drag, startPoint x: 448, startPoint y: 168, endPoint x: 238, endPoint y: 162, distance: 210.3
click at [238, 162] on p "In the on-demand webinar , Bill explains how to run such mixed criticality work…" at bounding box center [373, 200] width 420 height 79
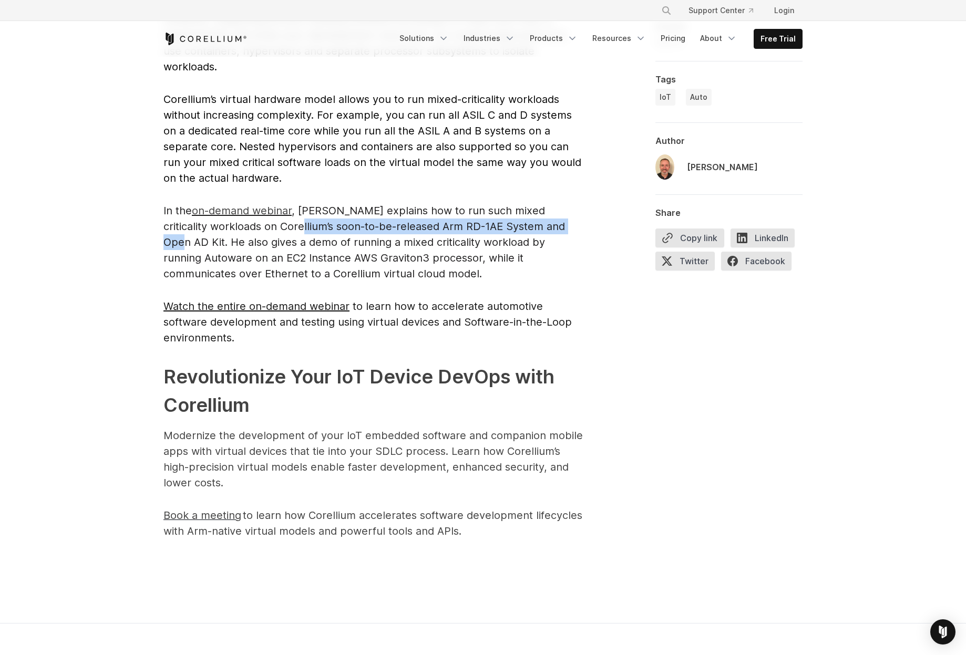
scroll to position [2365, 0]
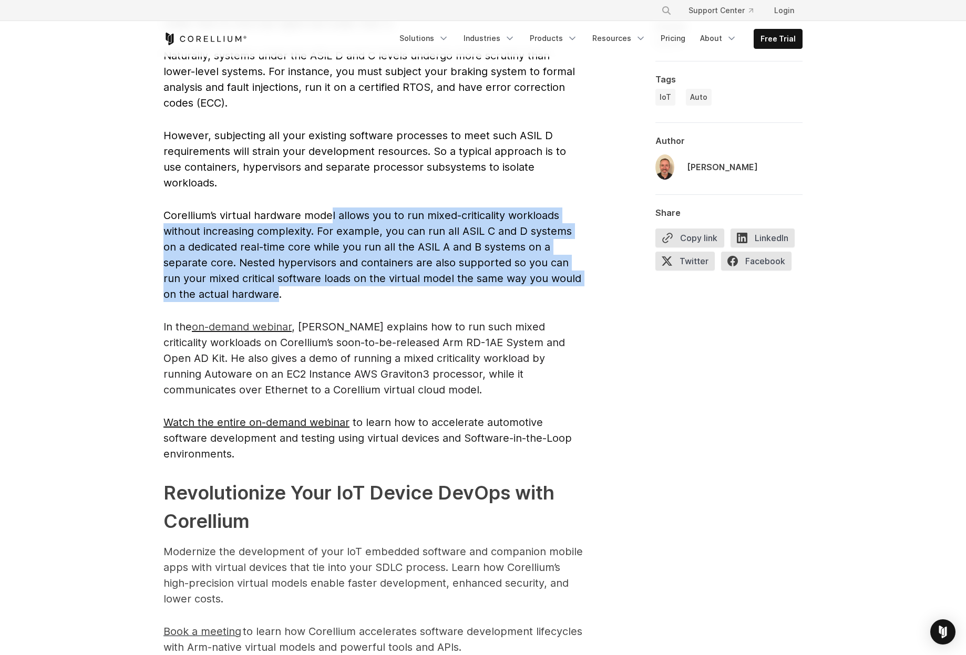
drag, startPoint x: 332, startPoint y: 193, endPoint x: 246, endPoint y: 267, distance: 113.6
click at [243, 270] on p "Corellium’s virtual hardware model allows you to run mixed-criticality workload…" at bounding box center [373, 255] width 420 height 95
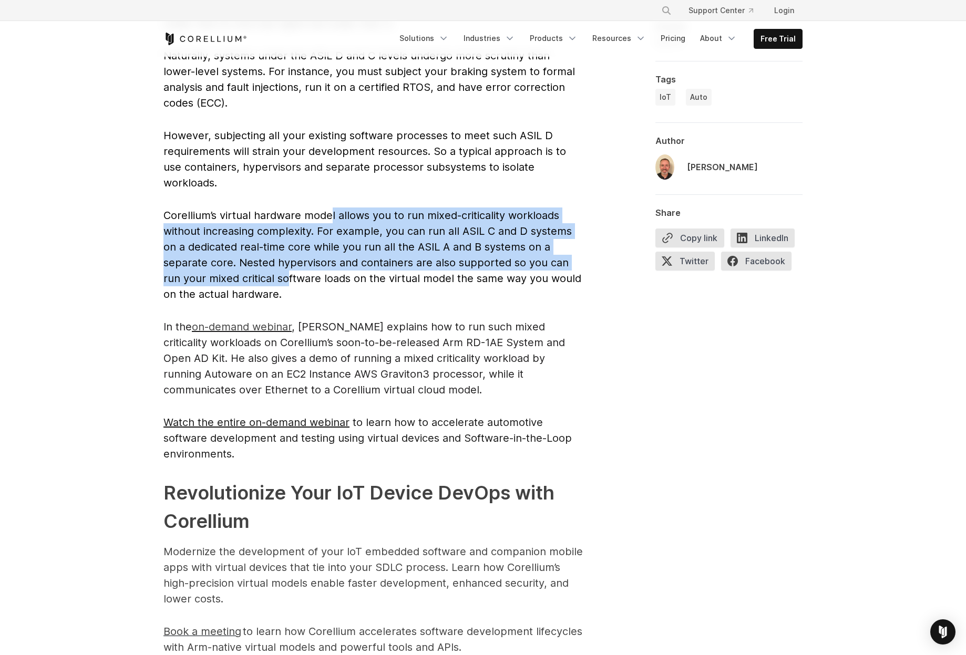
click at [527, 209] on span "Corellium’s virtual hardware model allows you to run mixed-criticality workload…" at bounding box center [372, 254] width 418 height 91
click at [397, 209] on span "Corellium’s virtual hardware model allows you to run mixed-criticality workload…" at bounding box center [372, 254] width 418 height 91
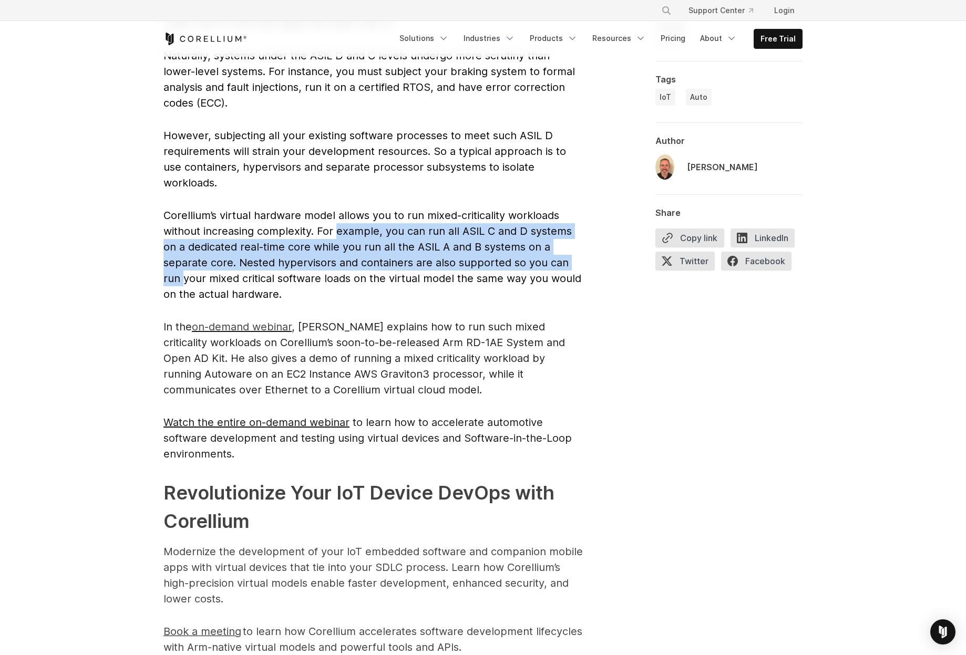
drag, startPoint x: 336, startPoint y: 215, endPoint x: 539, endPoint y: 241, distance: 204.5
click at [539, 243] on span "Corellium’s virtual hardware model allows you to run mixed-criticality workload…" at bounding box center [372, 254] width 418 height 91
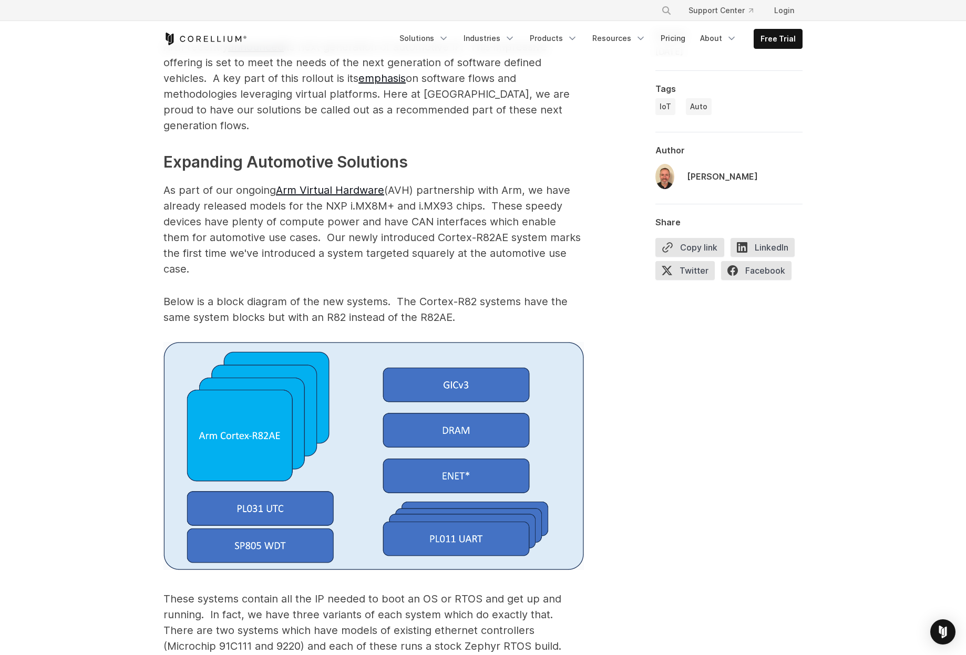
scroll to position [683, 0]
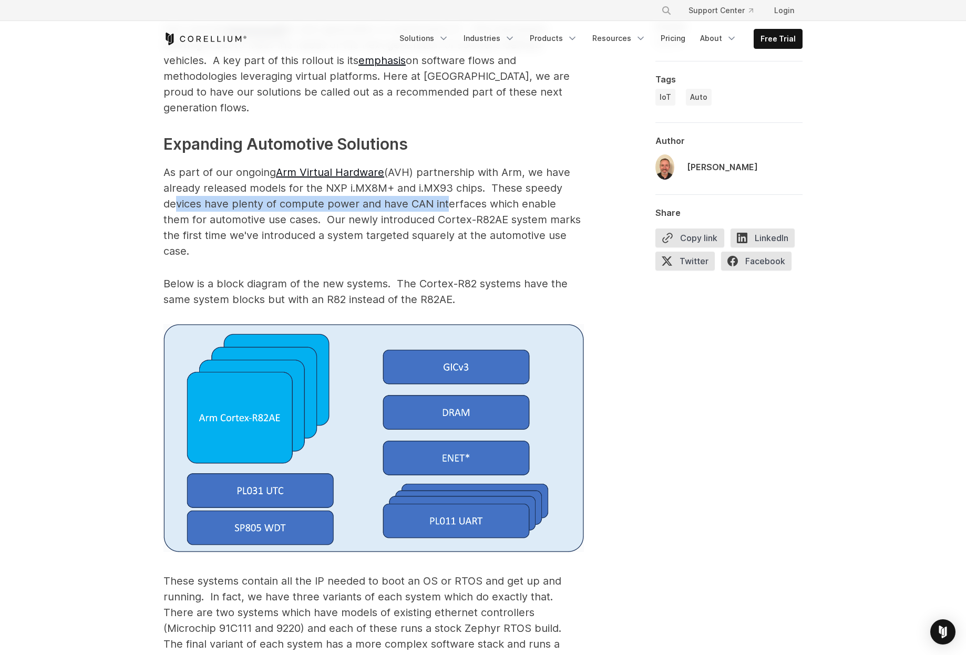
drag, startPoint x: 167, startPoint y: 183, endPoint x: 440, endPoint y: 188, distance: 272.7
click at [440, 188] on p "As part of our ongoing Arm Virtual Hardware (AVH) partnership with Arm, we have…" at bounding box center [373, 211] width 420 height 95
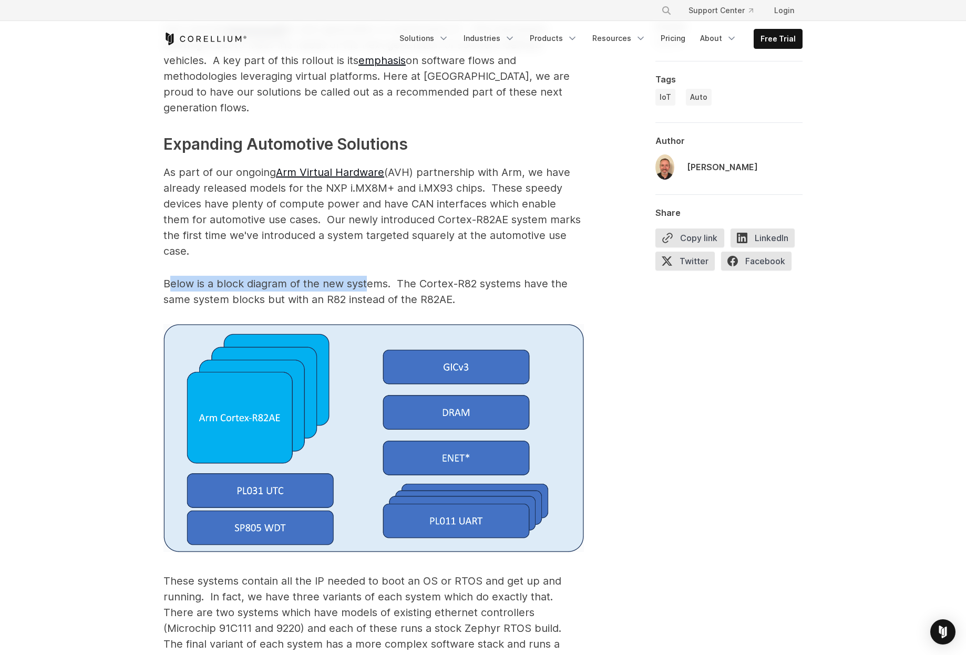
drag, startPoint x: 170, startPoint y: 251, endPoint x: 369, endPoint y: 254, distance: 199.7
click at [367, 276] on p "Below is a block diagram of the new systems. The Cortex-R82 systems have the sa…" at bounding box center [373, 292] width 420 height 32
drag, startPoint x: 567, startPoint y: 252, endPoint x: 444, endPoint y: 246, distance: 123.6
click at [444, 276] on p "Below is a block diagram of the new systems. The Cortex-R82 systems have the sa…" at bounding box center [373, 292] width 420 height 32
drag, startPoint x: 183, startPoint y: 270, endPoint x: 375, endPoint y: 268, distance: 192.3
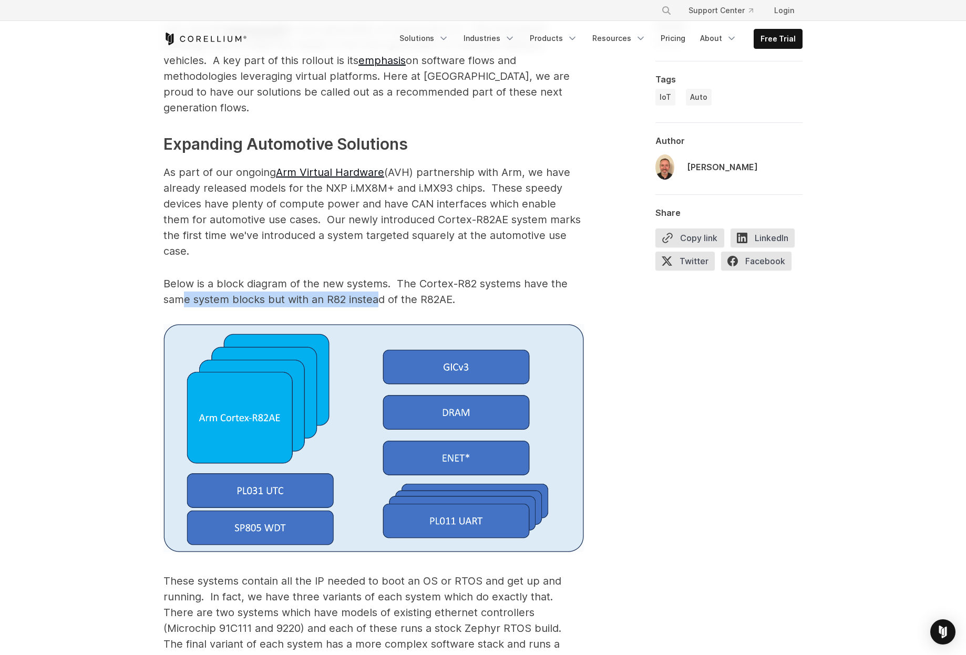
click at [375, 276] on p "Below is a block diagram of the new systems. The Cortex-R82 systems have the sa…" at bounding box center [373, 292] width 420 height 32
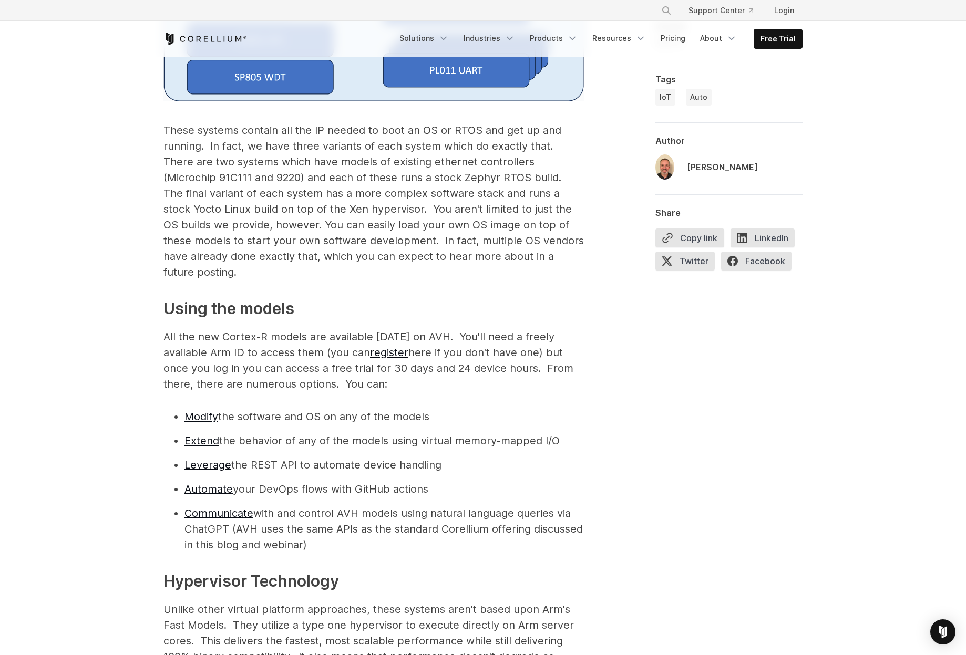
scroll to position [1156, 0]
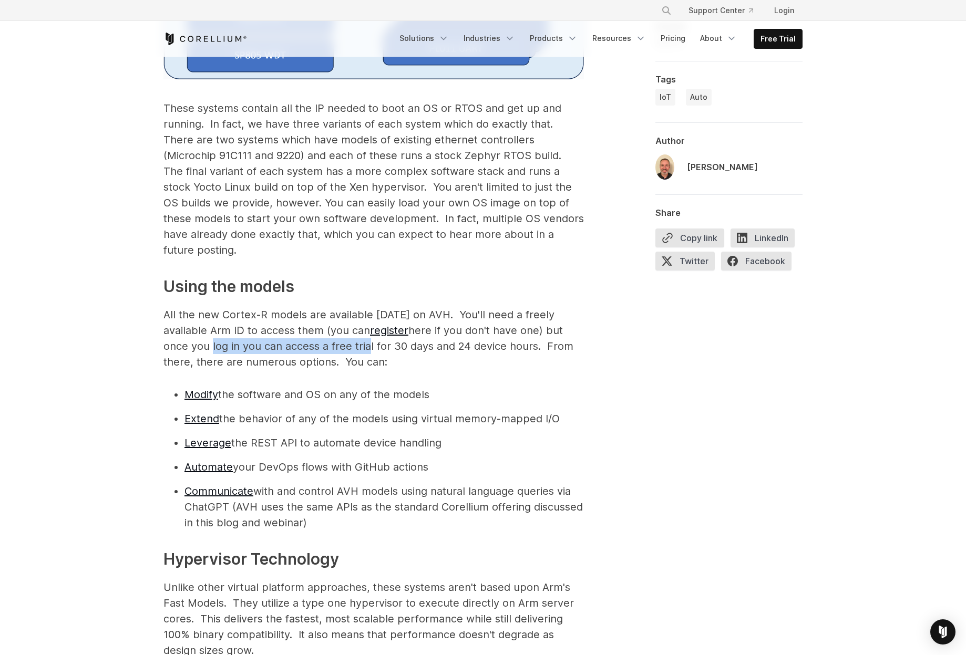
drag, startPoint x: 206, startPoint y: 316, endPoint x: 371, endPoint y: 314, distance: 165.0
click at [370, 315] on p "All the new Cortex-R models are available today on AVH. You'll need a freely av…" at bounding box center [373, 338] width 420 height 63
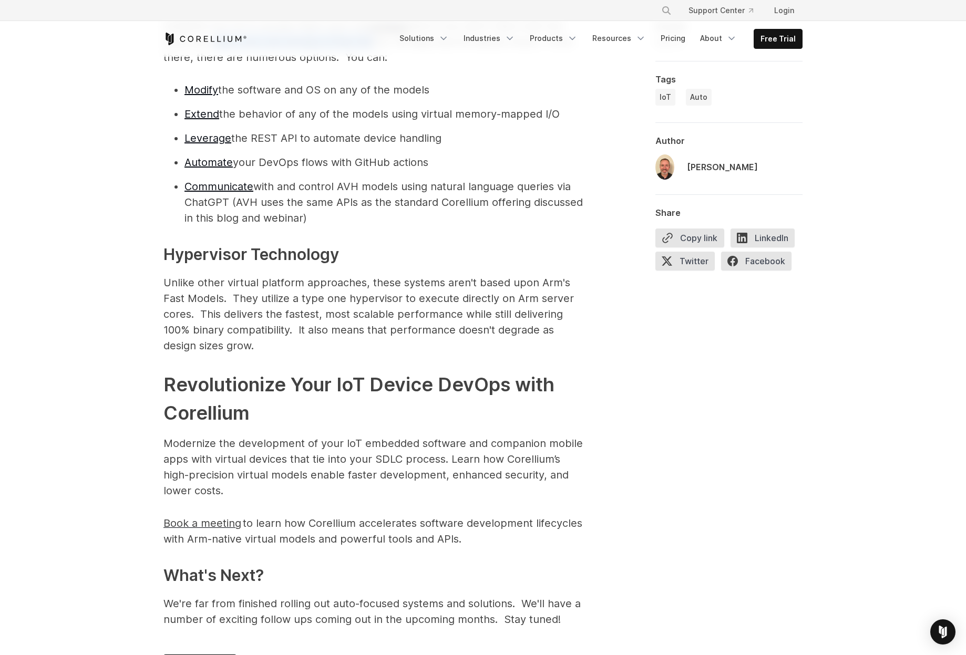
scroll to position [1524, 0]
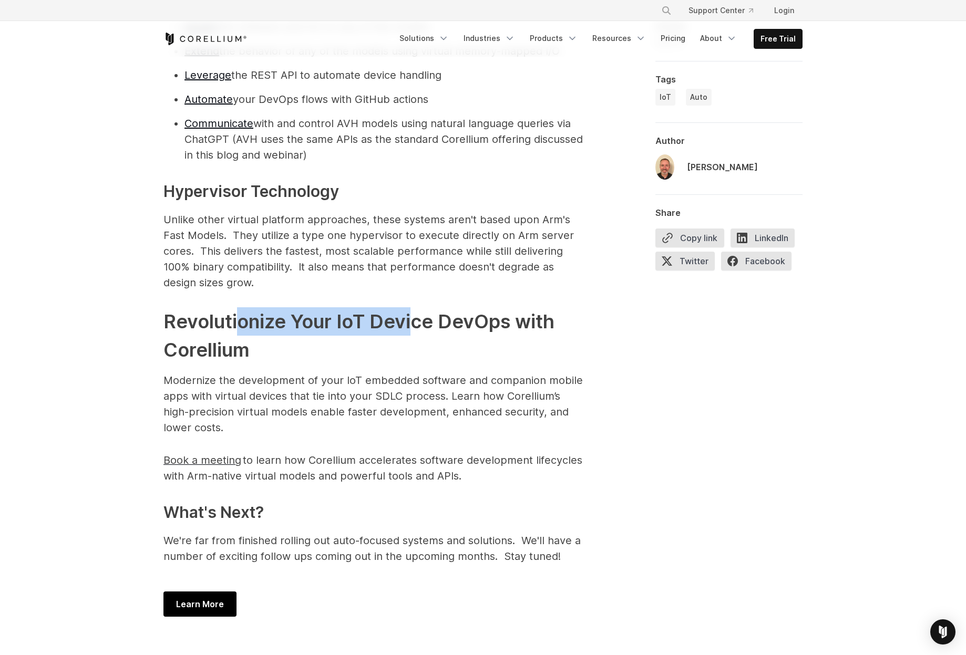
drag, startPoint x: 349, startPoint y: 293, endPoint x: 411, endPoint y: 298, distance: 62.2
click at [411, 307] on h2 "Revolutionize Your IoT Device DevOps with Corellium" at bounding box center [373, 335] width 420 height 57
drag, startPoint x: 411, startPoint y: 298, endPoint x: 475, endPoint y: 396, distance: 116.2
click at [466, 394] on p "Modernize the development of your IoT embedded software and companion mobile ap…" at bounding box center [373, 404] width 420 height 63
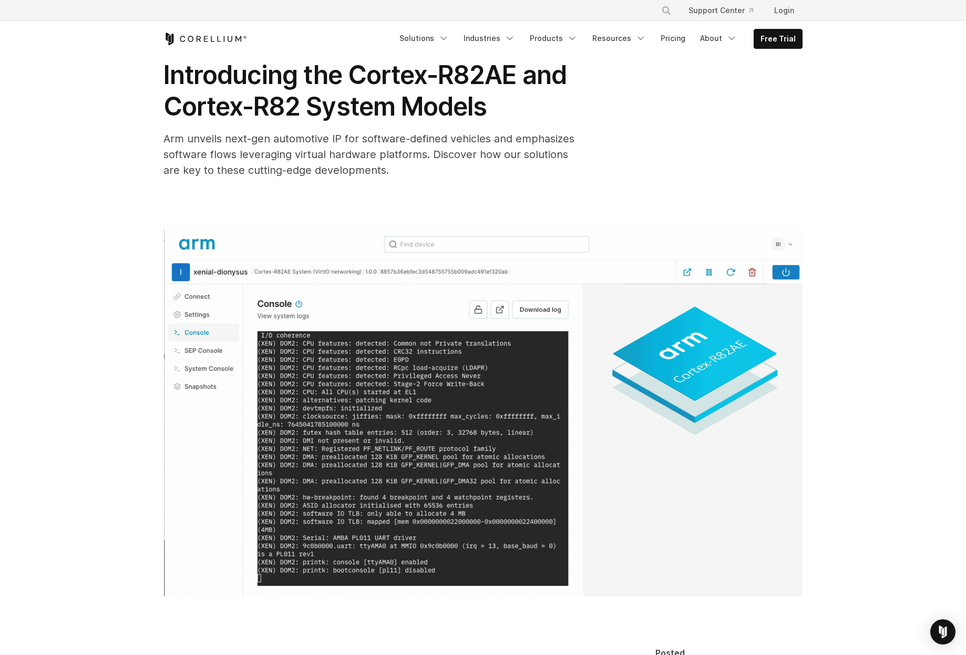
scroll to position [0, 0]
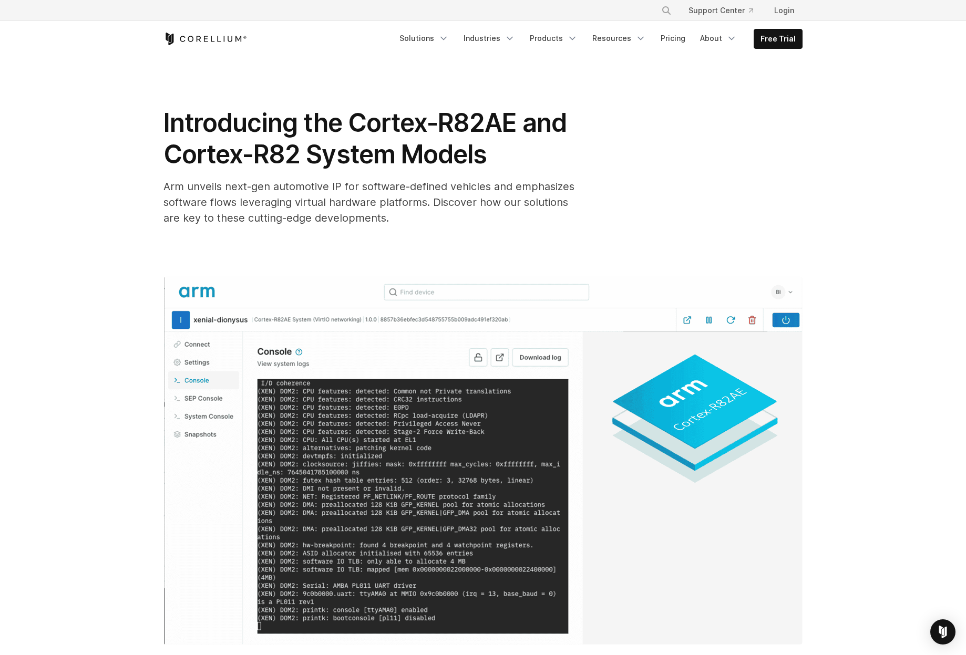
drag, startPoint x: 207, startPoint y: 118, endPoint x: 195, endPoint y: 121, distance: 12.1
click at [195, 121] on span "Introducing the Cortex-R82AE and Cortex-R82 System Models" at bounding box center [364, 138] width 403 height 63
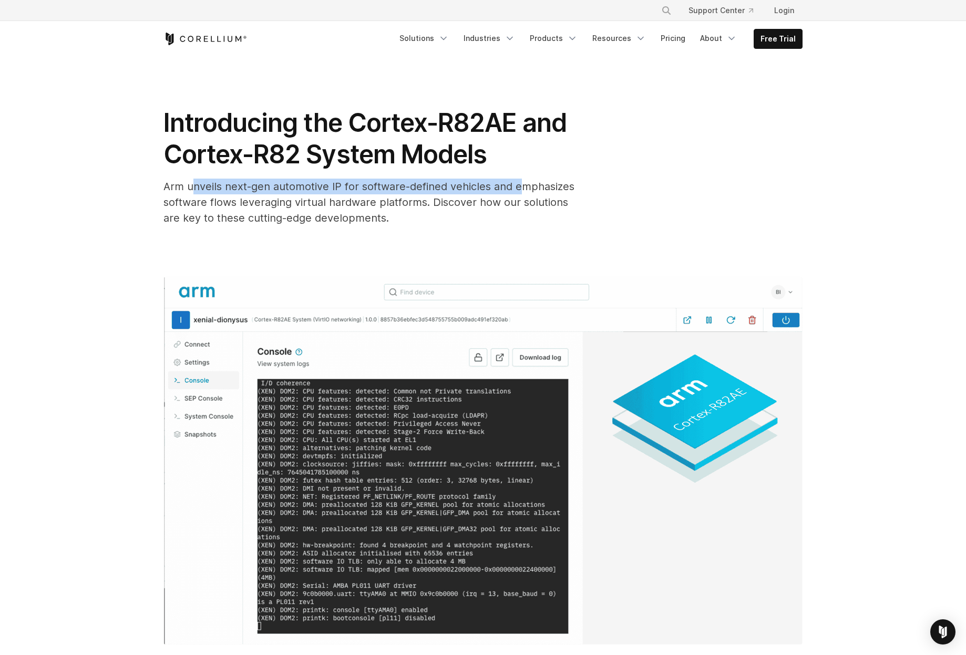
drag, startPoint x: 193, startPoint y: 187, endPoint x: 524, endPoint y: 189, distance: 330.5
click at [523, 189] on span "Arm unveils next-gen automotive IP for software-defined vehicles and emphasizes…" at bounding box center [368, 202] width 411 height 44
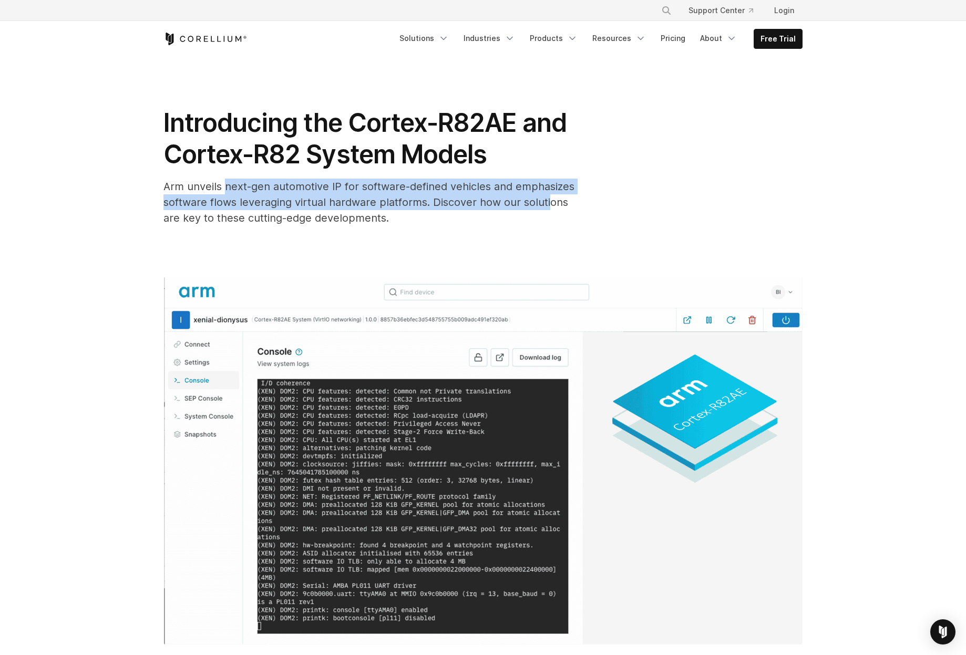
drag, startPoint x: 549, startPoint y: 207, endPoint x: 226, endPoint y: 192, distance: 323.5
click at [226, 192] on span "Arm unveils next-gen automotive IP for software-defined vehicles and emphasizes…" at bounding box center [368, 202] width 411 height 44
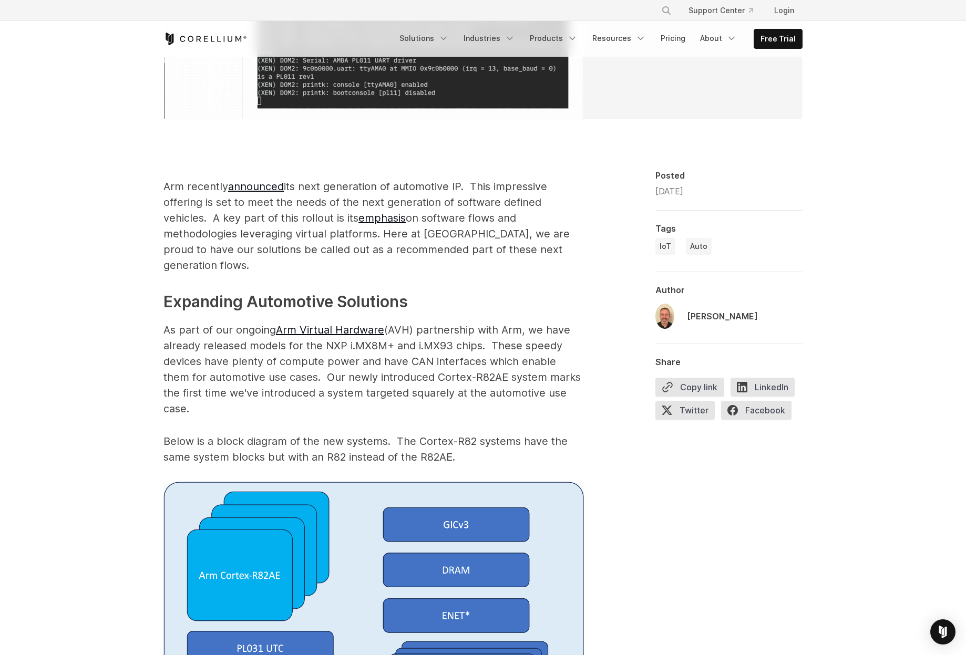
scroll to position [736, 0]
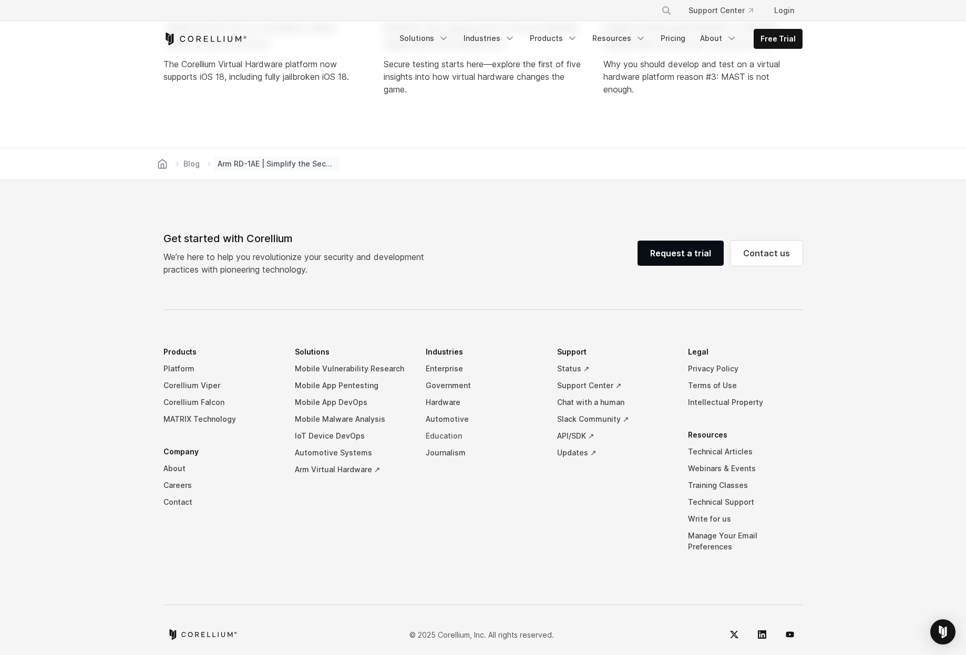
scroll to position [3111, 0]
click at [539, 295] on div "Get started with Corellium We’re here to help you revolutionize your security a…" at bounding box center [483, 437] width 660 height 417
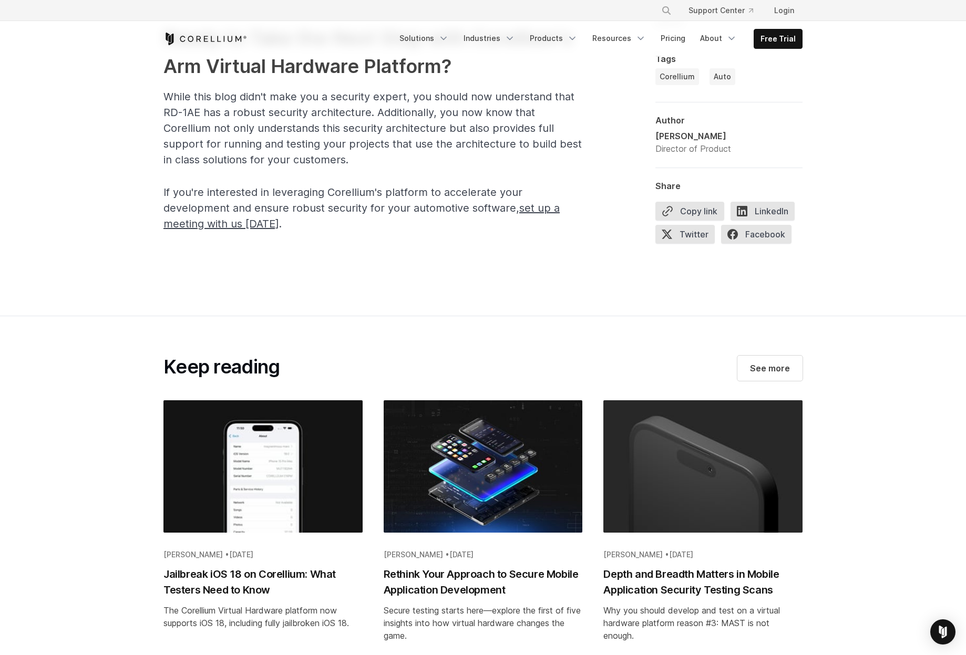
scroll to position [2428, 0]
